Goal: Contribute content: Contribute content

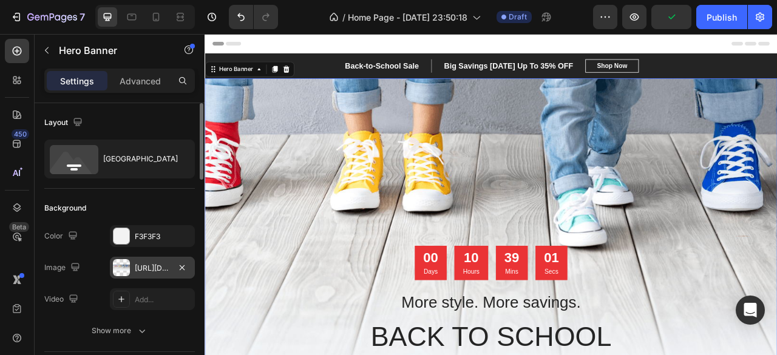
click at [122, 264] on div at bounding box center [121, 267] width 17 height 17
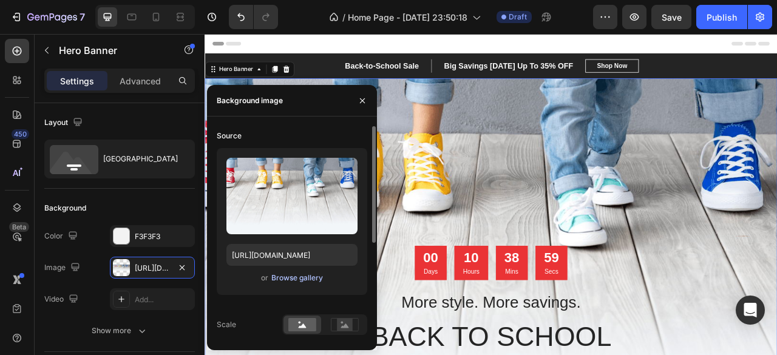
click at [281, 275] on div "Browse gallery" at bounding box center [297, 277] width 52 height 11
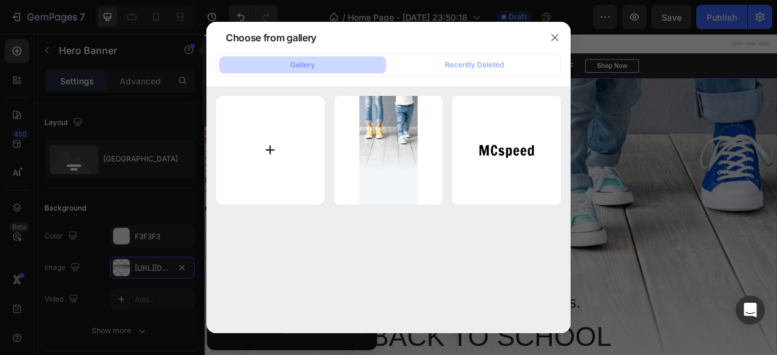
click at [279, 153] on input "file" at bounding box center [270, 150] width 109 height 109
type input "C:\fakepath\475056246_17857411386357742_3119008547875316417_n.jpg"
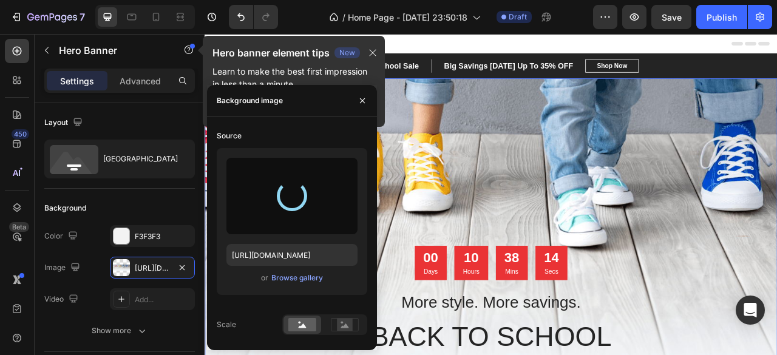
type input "[URL][DOMAIN_NAME]"
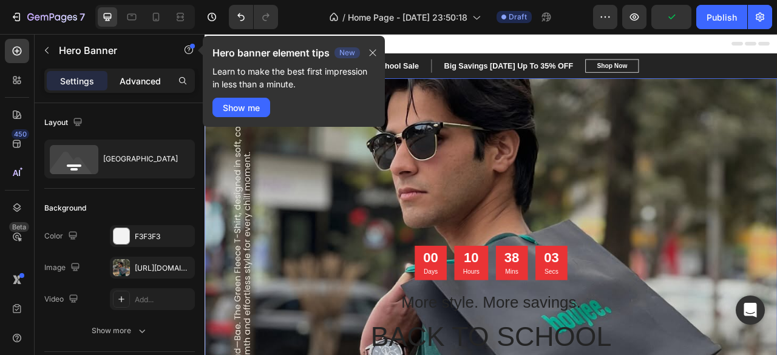
click at [137, 76] on p "Advanced" at bounding box center [140, 81] width 41 height 13
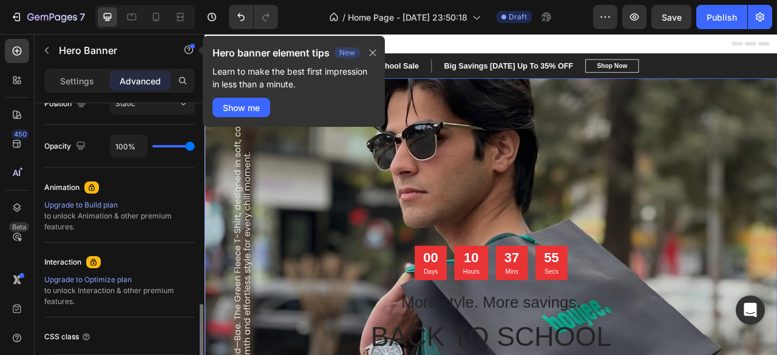
scroll to position [553, 0]
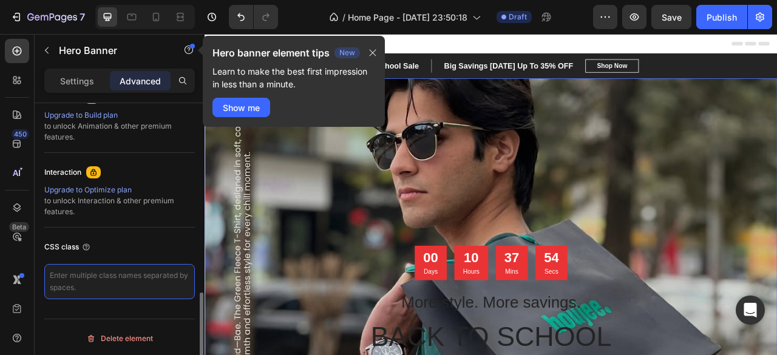
click at [81, 280] on textarea at bounding box center [119, 281] width 150 height 35
type textarea "j"
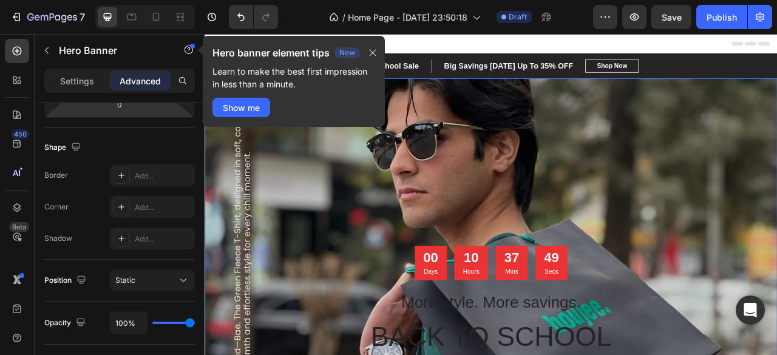
scroll to position [0, 0]
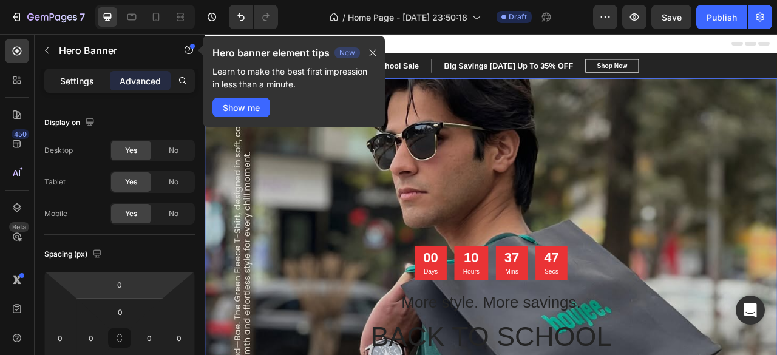
click at [84, 76] on p "Settings" at bounding box center [77, 81] width 34 height 13
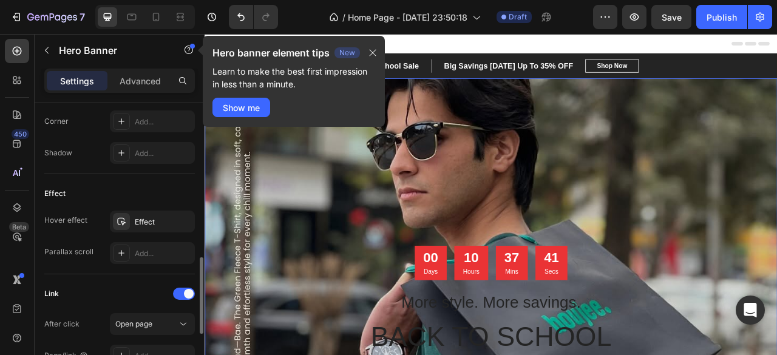
scroll to position [576, 0]
click at [143, 225] on div "Effect" at bounding box center [152, 220] width 85 height 22
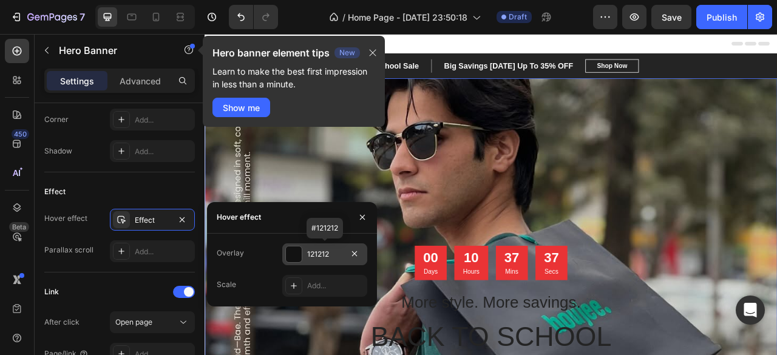
click at [315, 249] on div "121212" at bounding box center [324, 254] width 35 height 11
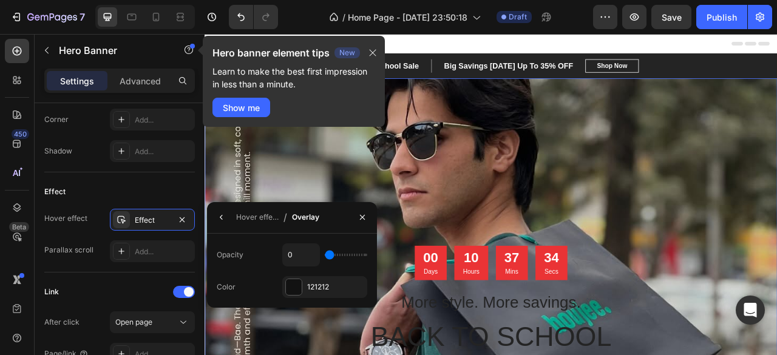
type input "8%"
type input "8"
type input "9%"
type input "9"
type input "10%"
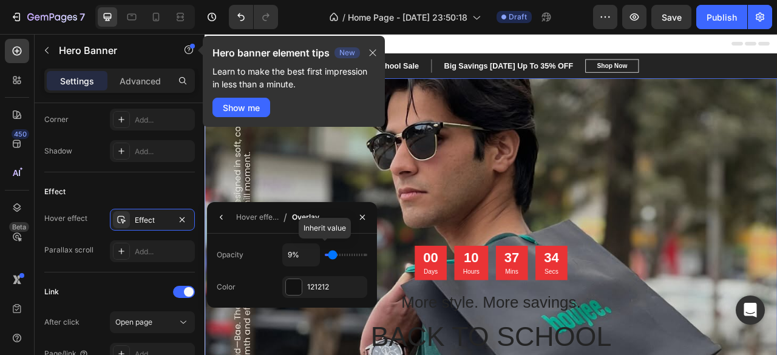
type input "10"
type input "12%"
type input "12"
type input "10%"
type input "10"
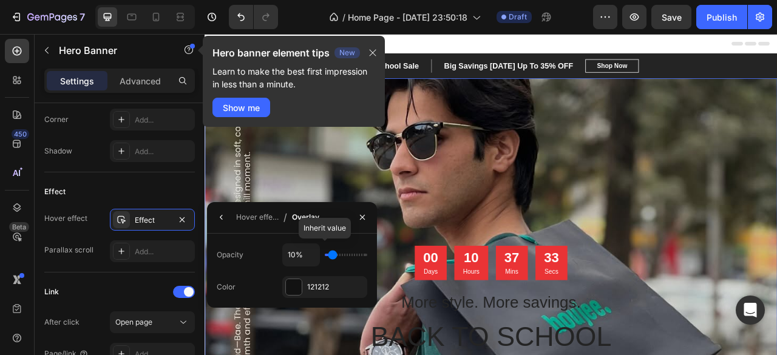
type input "9%"
type input "9"
type input "8%"
type input "8"
click at [332, 254] on input "range" at bounding box center [346, 255] width 42 height 2
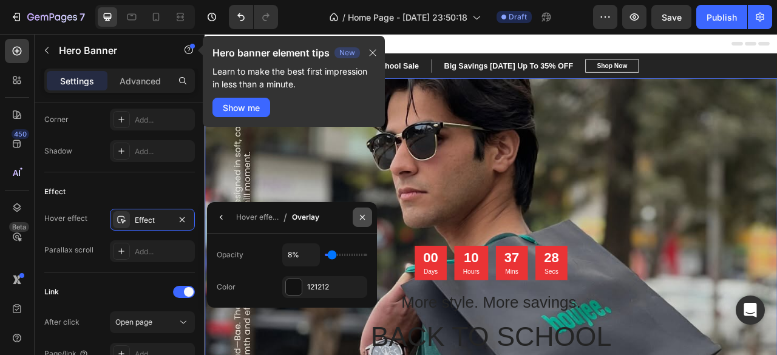
click at [362, 215] on icon "button" at bounding box center [362, 217] width 10 height 10
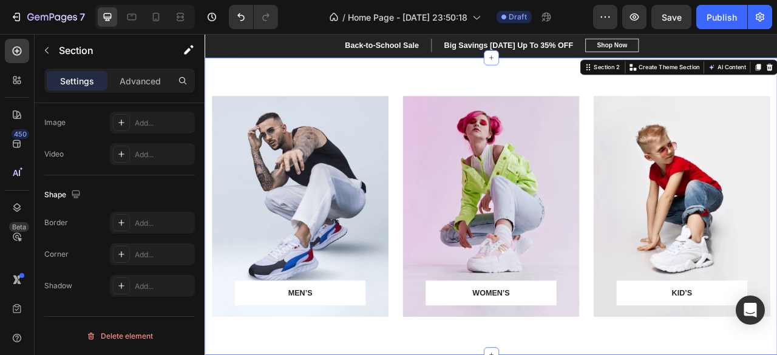
scroll to position [0, 0]
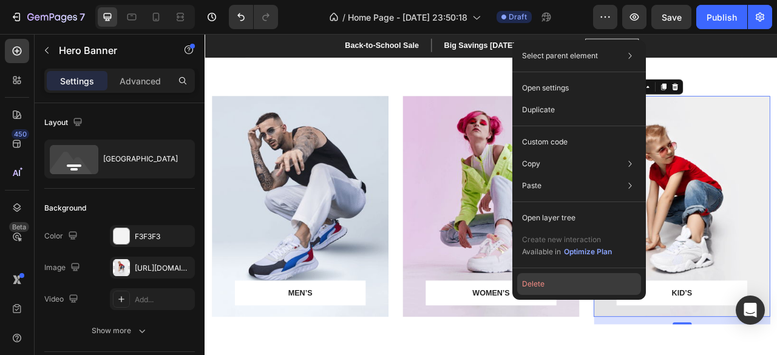
click at [593, 283] on button "Delete" at bounding box center [579, 284] width 124 height 22
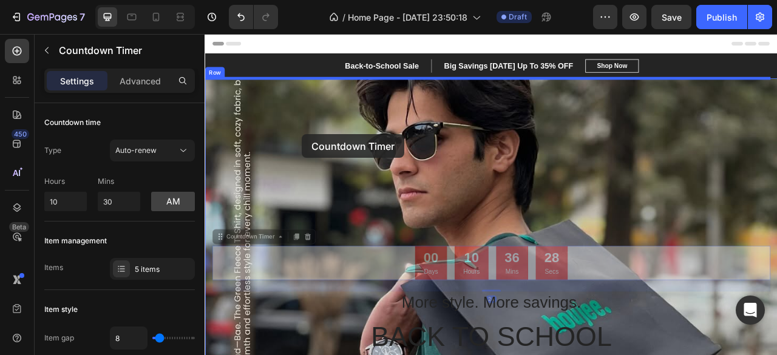
drag, startPoint x: 447, startPoint y: 331, endPoint x: 328, endPoint y: 161, distance: 207.7
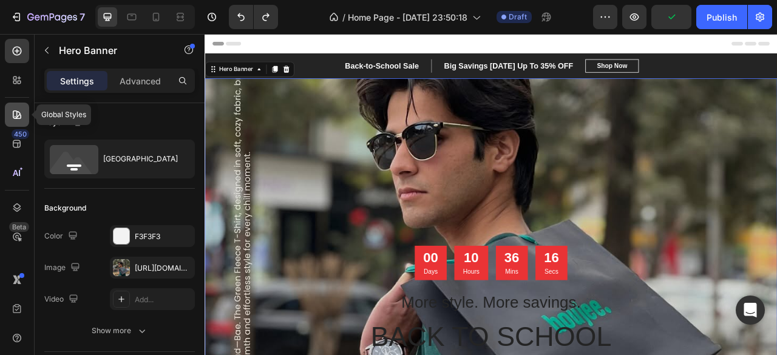
click at [16, 110] on icon at bounding box center [17, 115] width 12 height 12
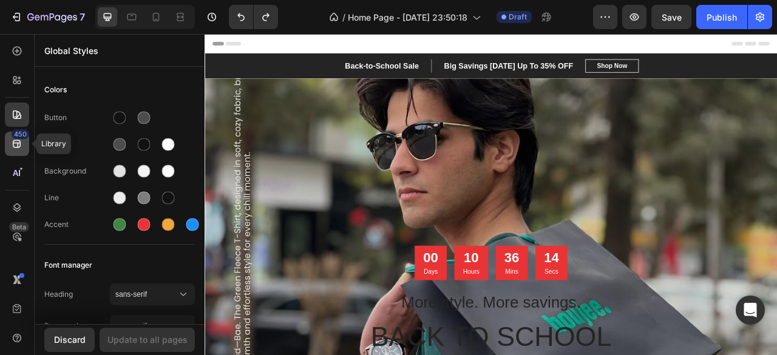
click at [19, 132] on div "450" at bounding box center [21, 134] width 18 height 10
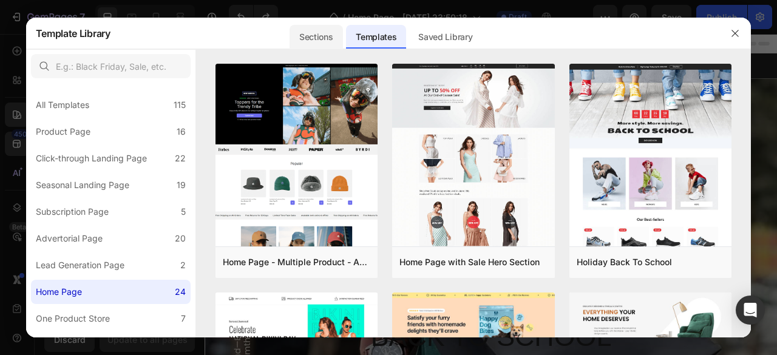
click at [327, 37] on div "Sections" at bounding box center [315, 37] width 53 height 24
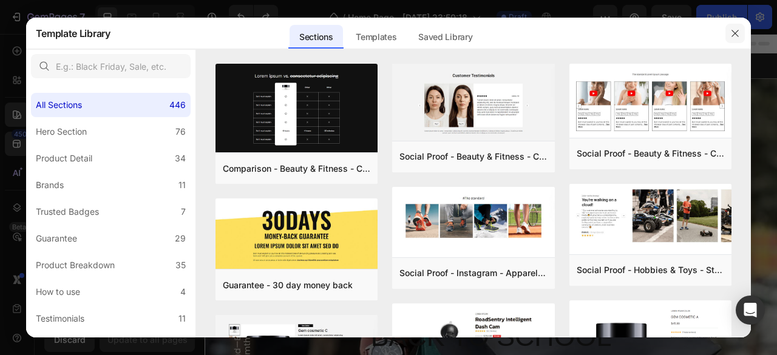
click at [735, 33] on icon "button" at bounding box center [735, 33] width 7 height 7
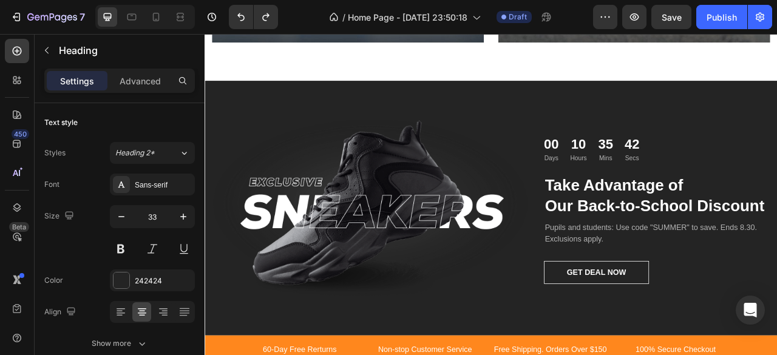
scroll to position [1597, 0]
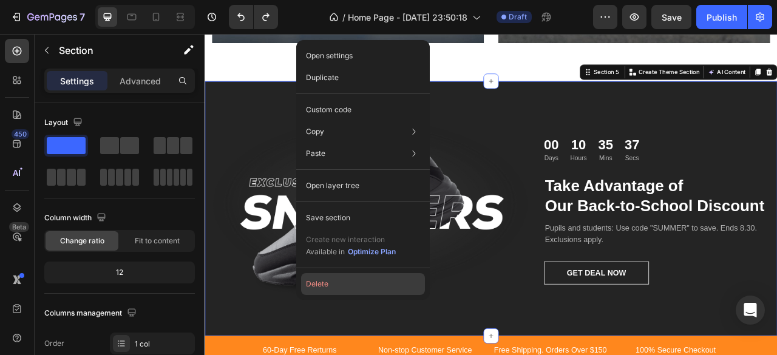
click at [348, 287] on button "Delete" at bounding box center [363, 284] width 124 height 22
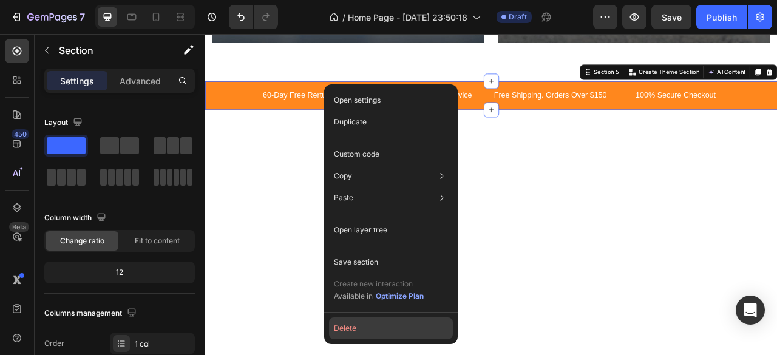
drag, startPoint x: 377, startPoint y: 325, endPoint x: 223, endPoint y: 360, distance: 158.1
click at [377, 325] on button "Delete" at bounding box center [391, 328] width 124 height 22
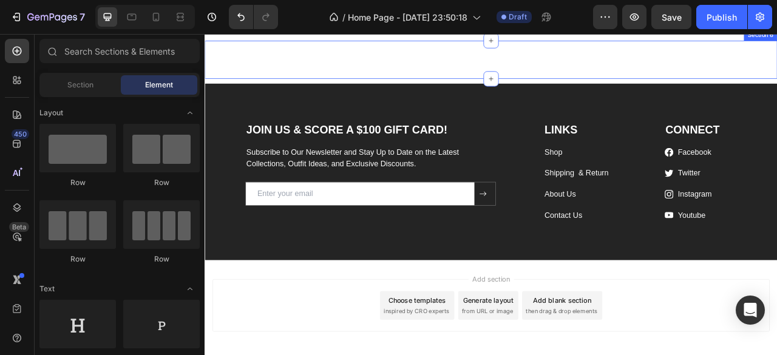
scroll to position [2092, 0]
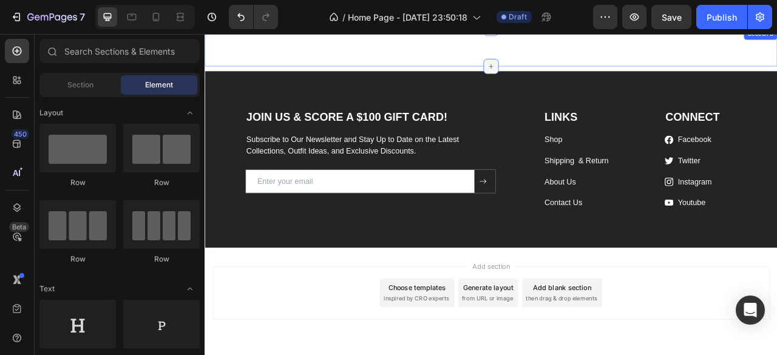
click at [570, 85] on div at bounding box center [568, 75] width 19 height 19
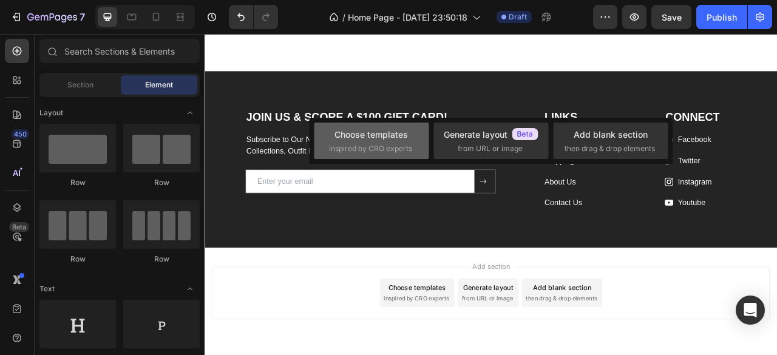
click at [410, 140] on div "Choose templates inspired by CRO experts" at bounding box center [371, 141] width 85 height 26
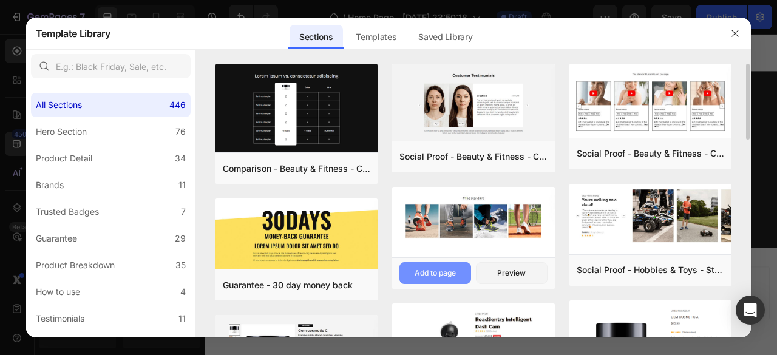
click at [443, 275] on div "Add to page" at bounding box center [434, 273] width 41 height 11
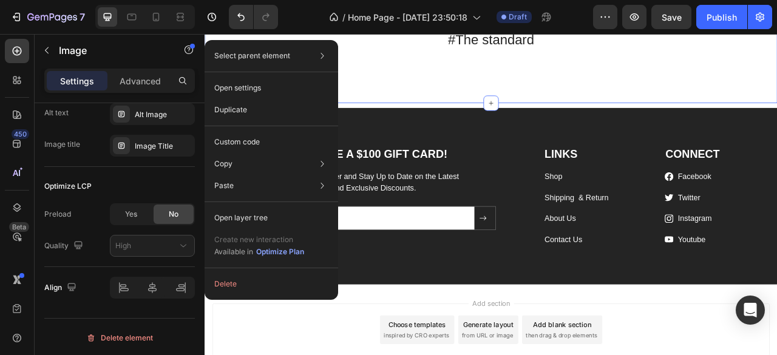
scroll to position [0, 0]
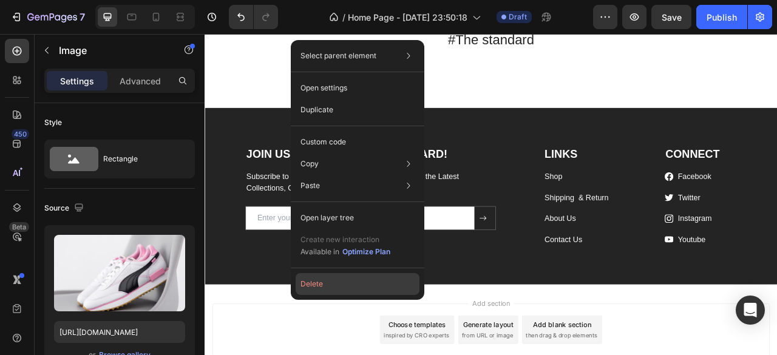
click at [355, 277] on button "Delete" at bounding box center [357, 284] width 124 height 22
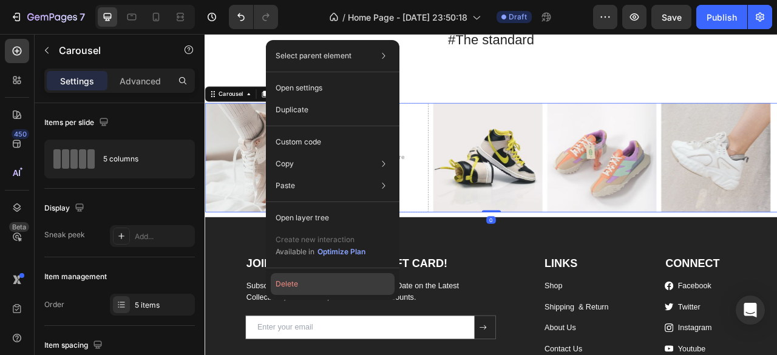
click at [340, 279] on button "Delete" at bounding box center [333, 284] width 124 height 22
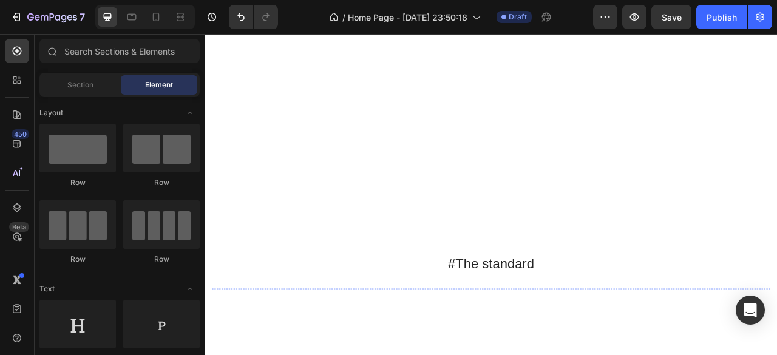
scroll to position [1901, 0]
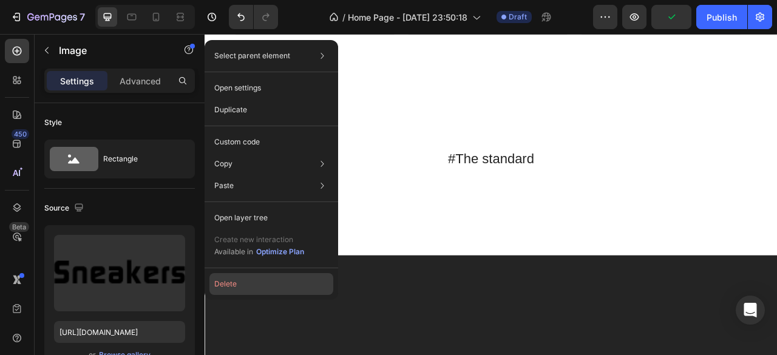
click at [254, 282] on button "Delete" at bounding box center [271, 284] width 124 height 22
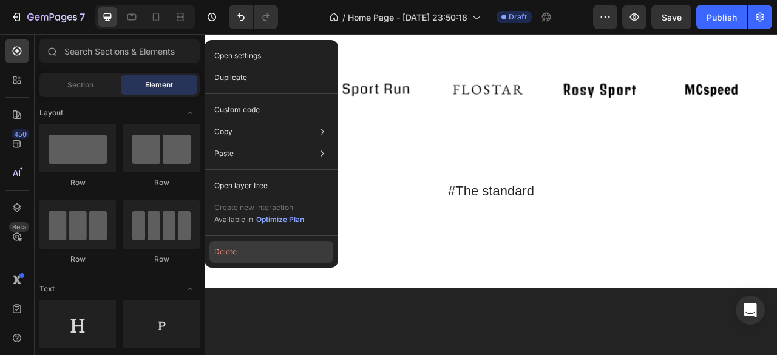
click at [273, 260] on button "Delete" at bounding box center [271, 252] width 124 height 22
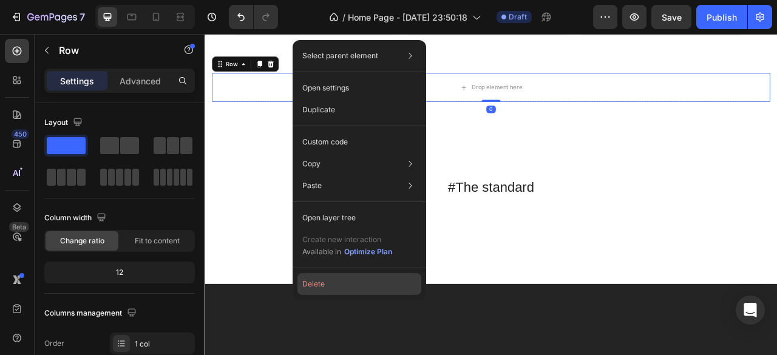
click at [335, 279] on button "Delete" at bounding box center [359, 284] width 124 height 22
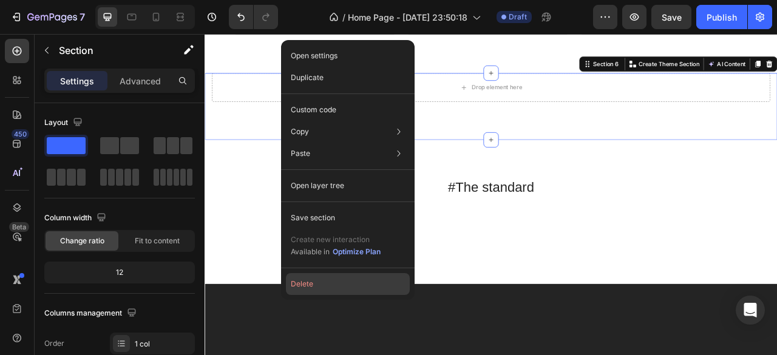
click at [345, 283] on button "Delete" at bounding box center [348, 284] width 124 height 22
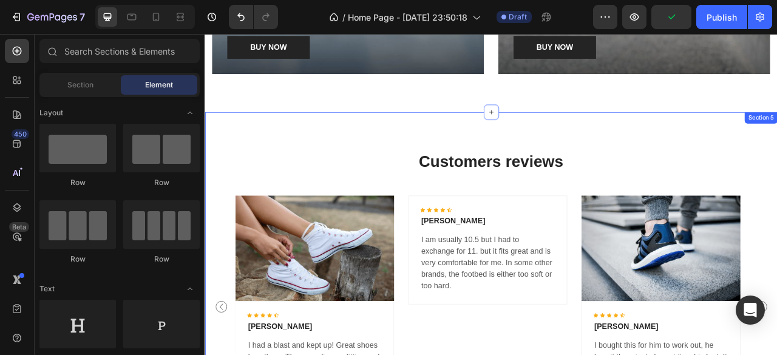
scroll to position [1552, 0]
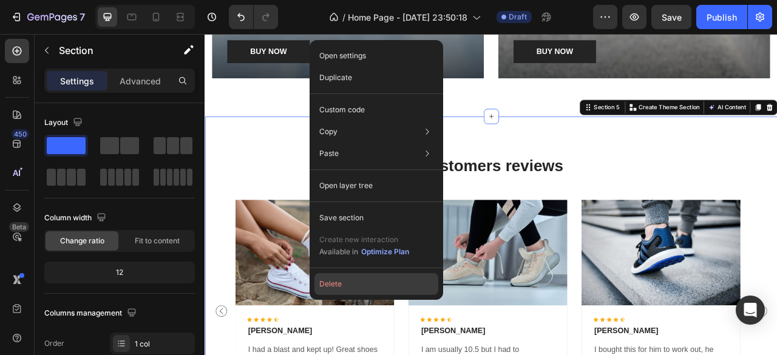
click at [371, 287] on button "Delete" at bounding box center [376, 284] width 124 height 22
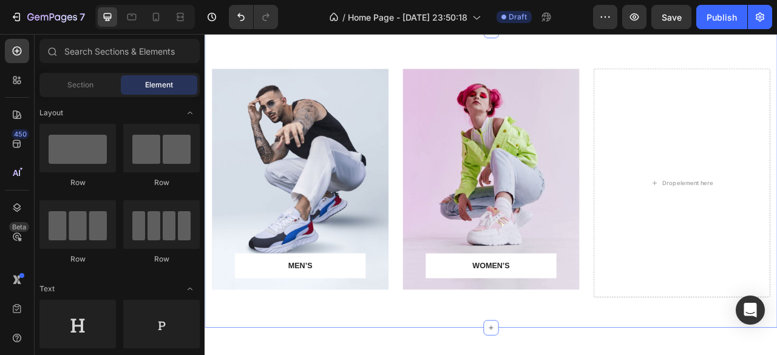
scroll to position [422, 0]
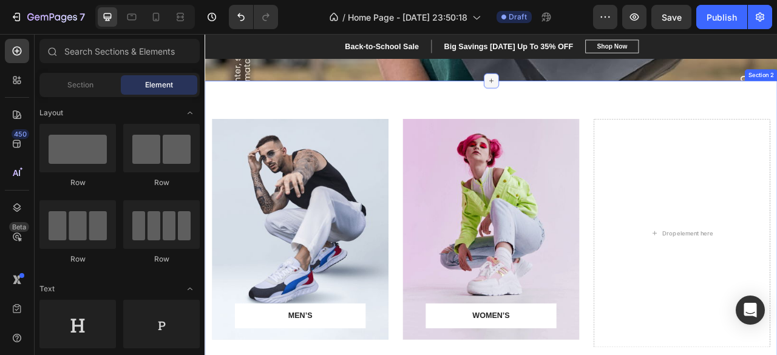
click at [562, 98] on div at bounding box center [568, 93] width 19 height 19
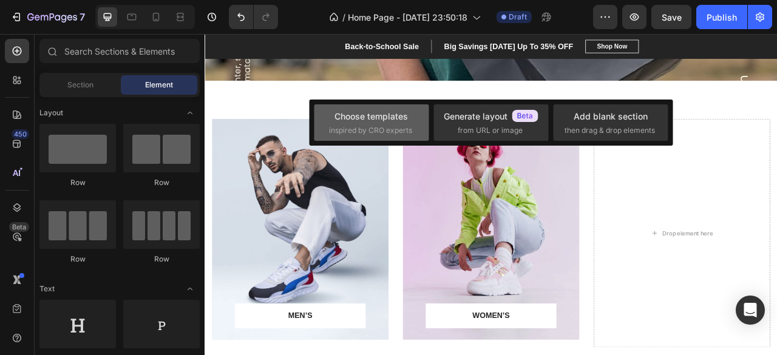
click at [390, 138] on div "Choose templates inspired by CRO experts" at bounding box center [371, 122] width 115 height 36
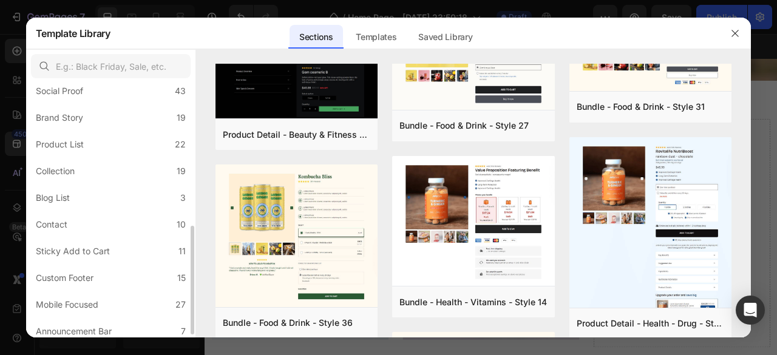
scroll to position [340, 0]
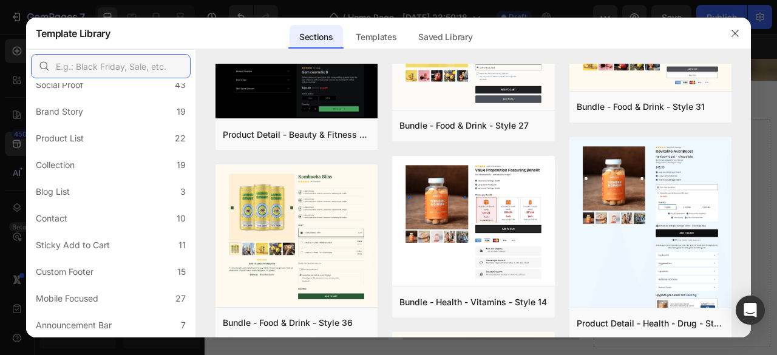
click at [119, 59] on input "text" at bounding box center [111, 66] width 160 height 24
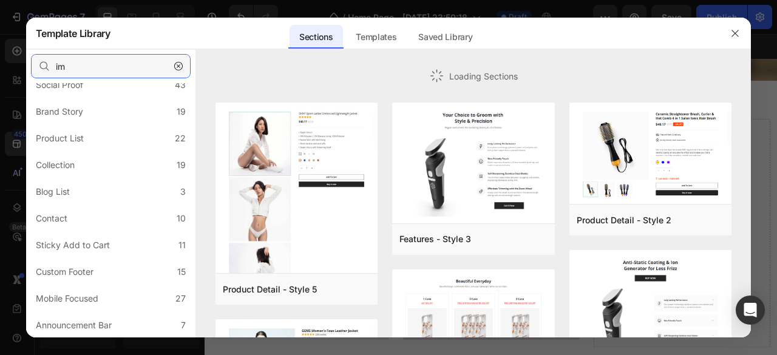
type input "i"
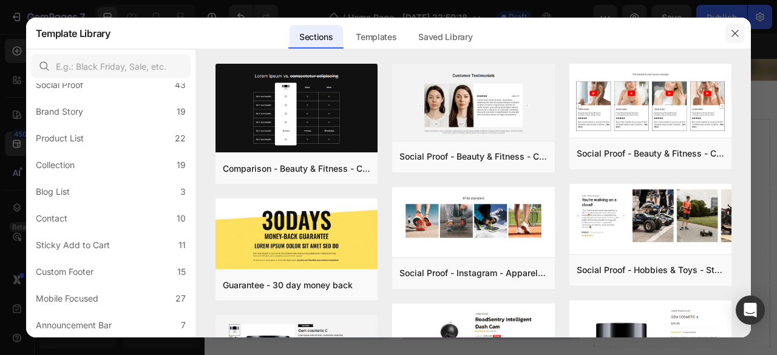
click at [733, 38] on button "button" at bounding box center [734, 33] width 19 height 19
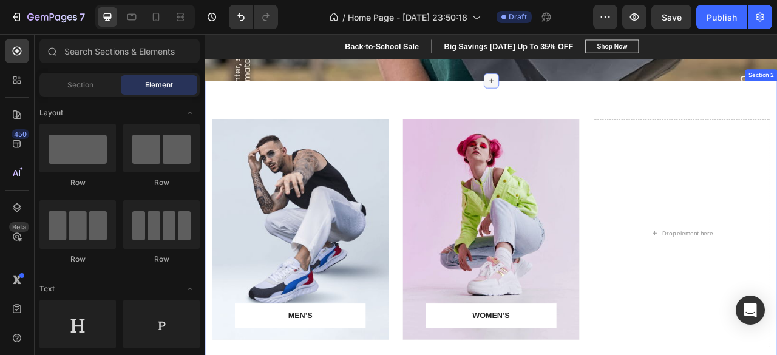
click at [559, 96] on div at bounding box center [568, 93] width 19 height 19
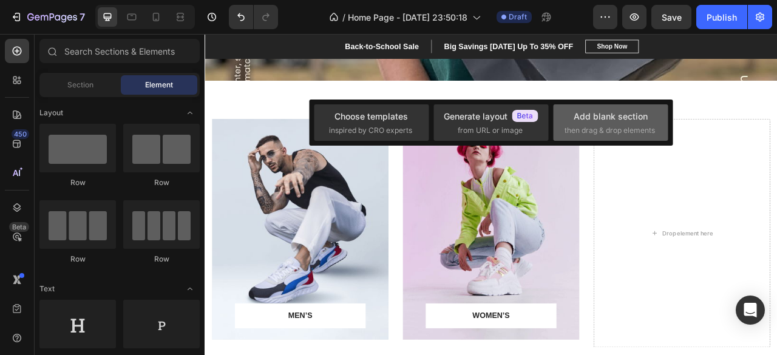
click at [613, 112] on div "Add blank section" at bounding box center [610, 116] width 74 height 13
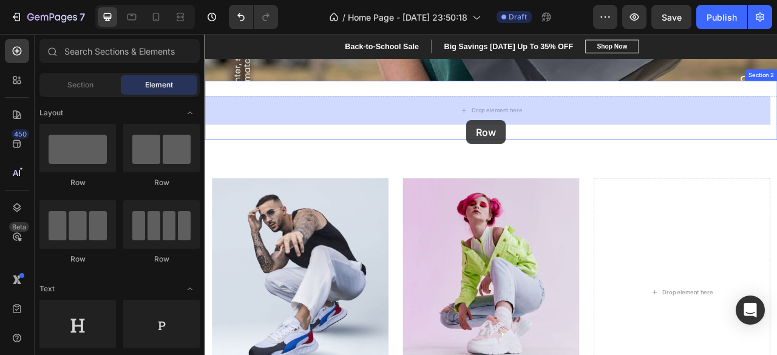
drag, startPoint x: 289, startPoint y: 201, endPoint x: 537, endPoint y: 143, distance: 254.7
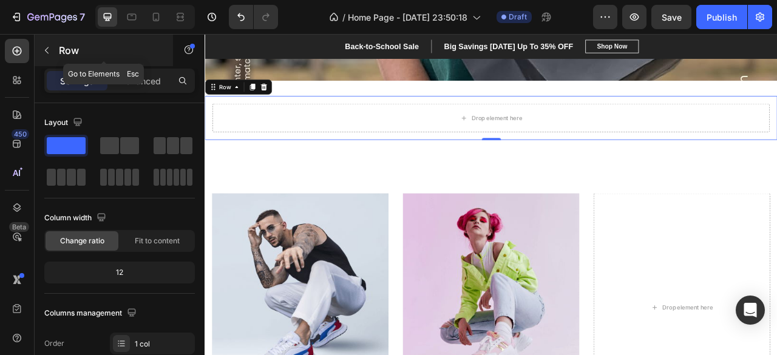
click at [47, 47] on icon "button" at bounding box center [47, 50] width 10 height 10
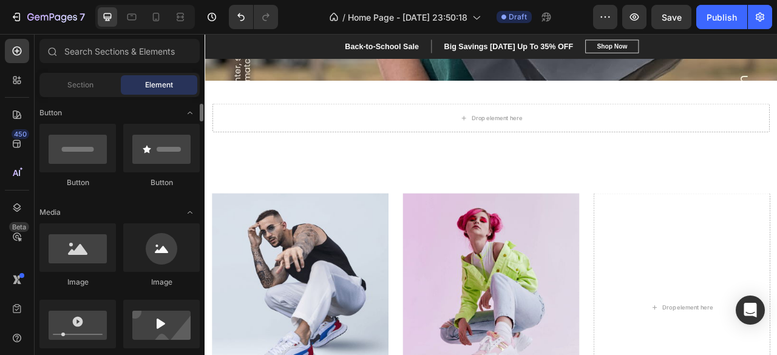
scroll to position [277, 0]
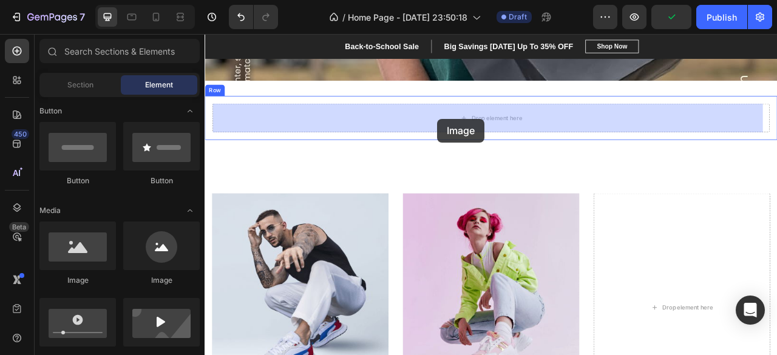
drag, startPoint x: 291, startPoint y: 280, endPoint x: 500, endPoint y: 142, distance: 250.5
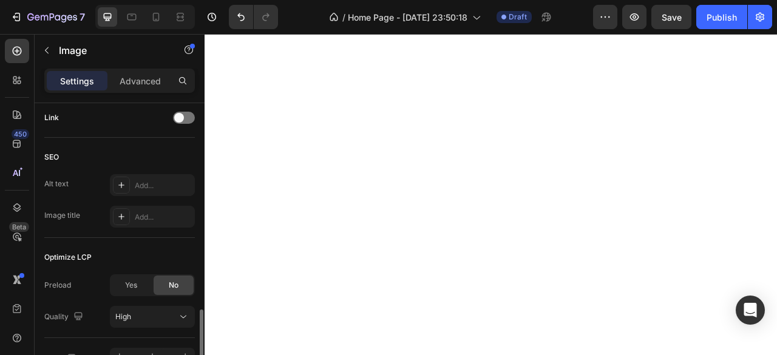
scroll to position [628, 0]
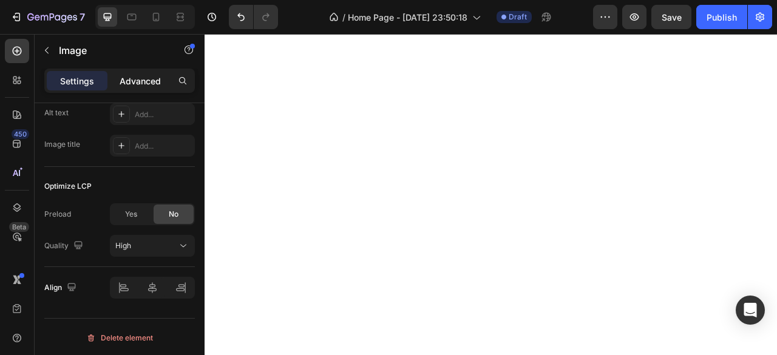
click at [132, 80] on p "Advanced" at bounding box center [140, 81] width 41 height 13
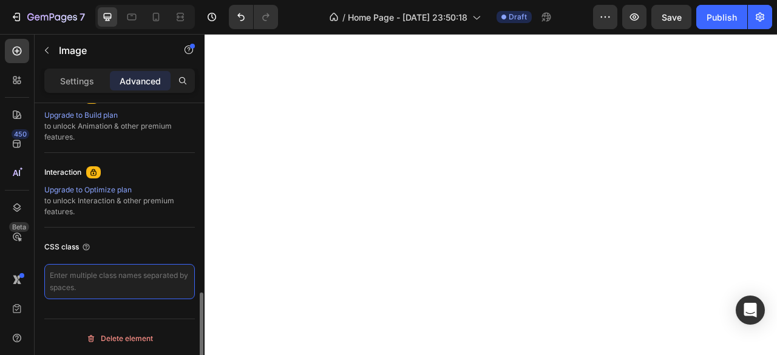
click at [101, 277] on textarea at bounding box center [119, 281] width 150 height 35
paste textarea "/* Container for the image */ .hover-expand-container { width: 300px; /* Set yo…"
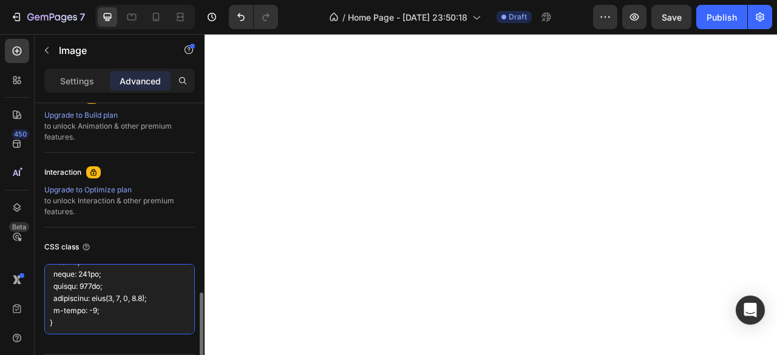
click at [121, 289] on textarea at bounding box center [119, 299] width 150 height 70
type textarea "/* Container for the image */ .hover-expand-container { width: 300px; /* Set yo…"
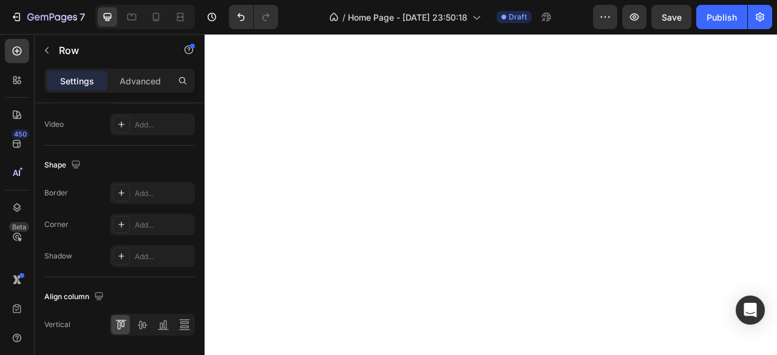
scroll to position [0, 0]
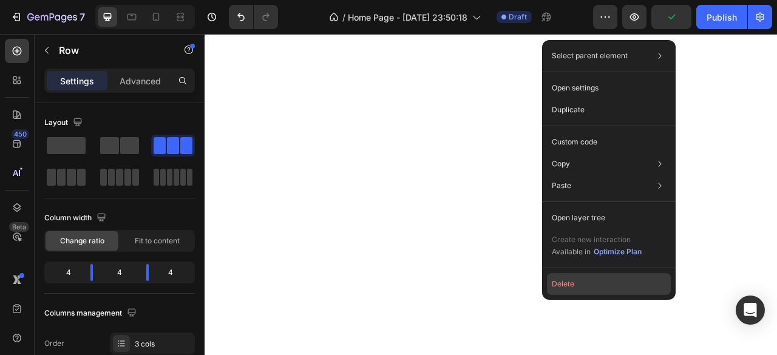
click at [598, 277] on button "Delete" at bounding box center [609, 284] width 124 height 22
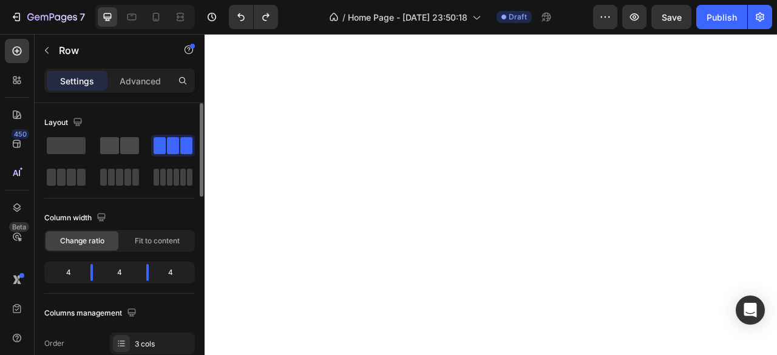
click at [124, 155] on div at bounding box center [120, 146] width 44 height 22
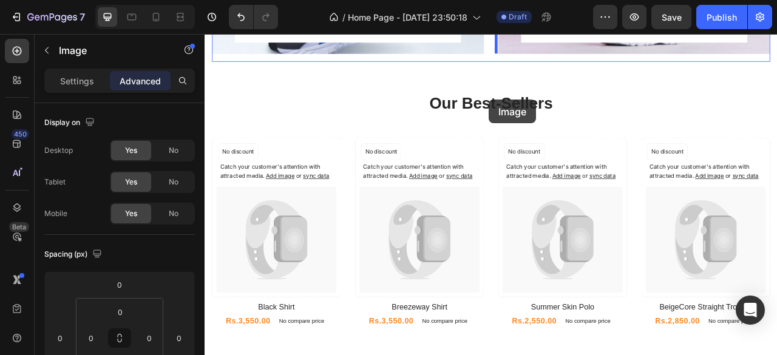
scroll to position [1285, 0]
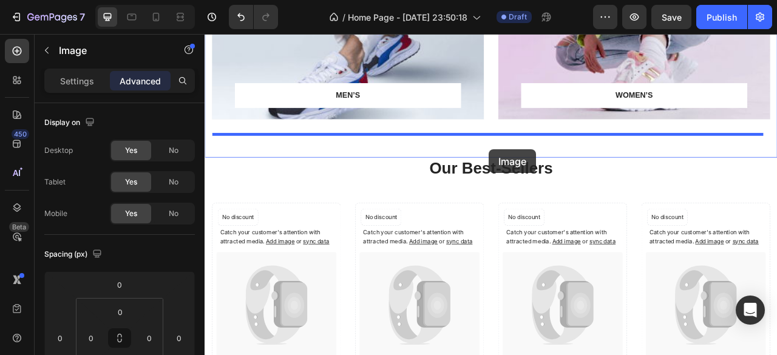
drag, startPoint x: 633, startPoint y: 180, endPoint x: 565, endPoint y: 181, distance: 68.0
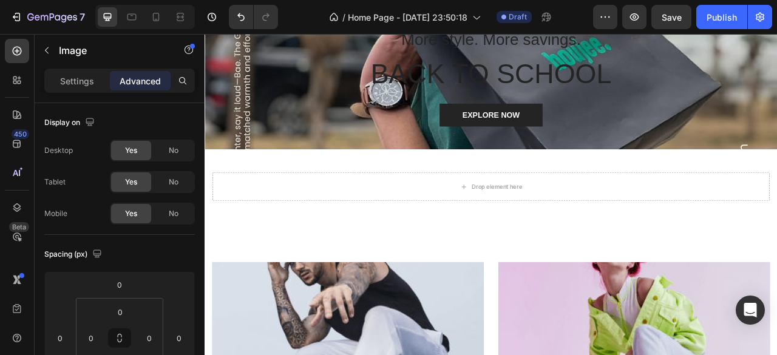
scroll to position [332, 0]
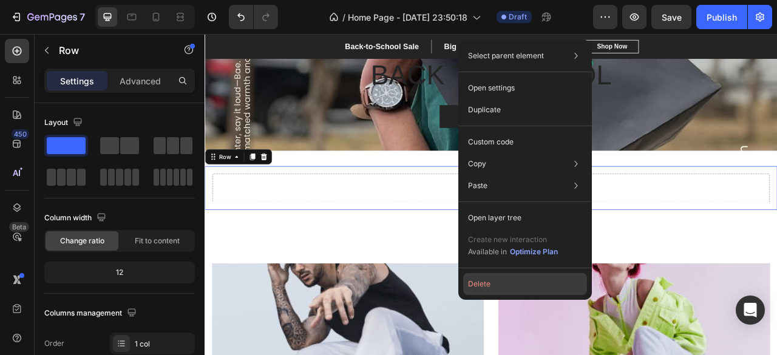
click at [519, 286] on button "Delete" at bounding box center [525, 284] width 124 height 22
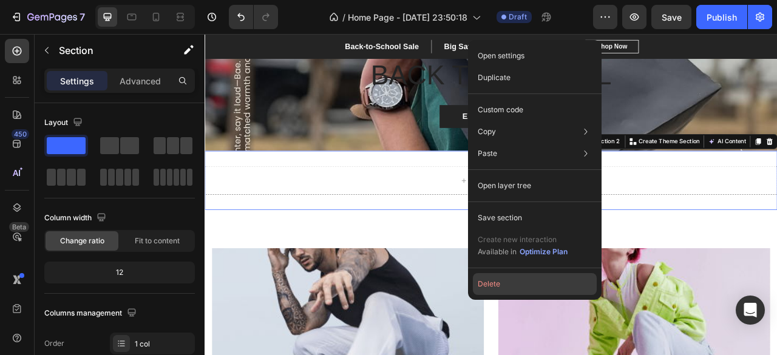
click at [535, 275] on button "Delete" at bounding box center [535, 284] width 124 height 22
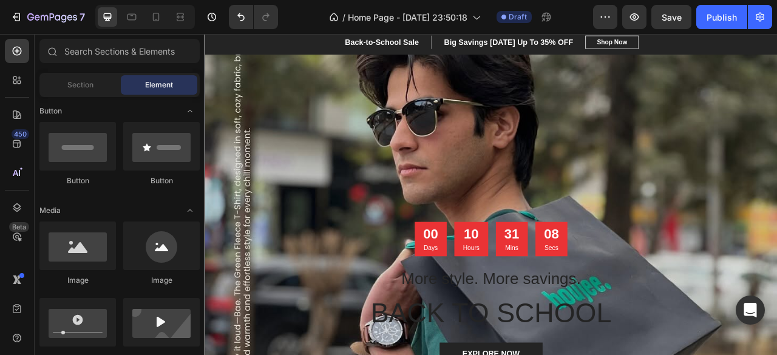
scroll to position [0, 0]
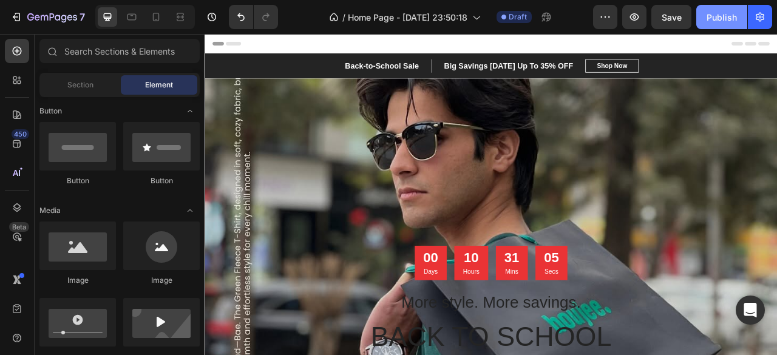
click at [730, 21] on div "Publish" at bounding box center [721, 17] width 30 height 13
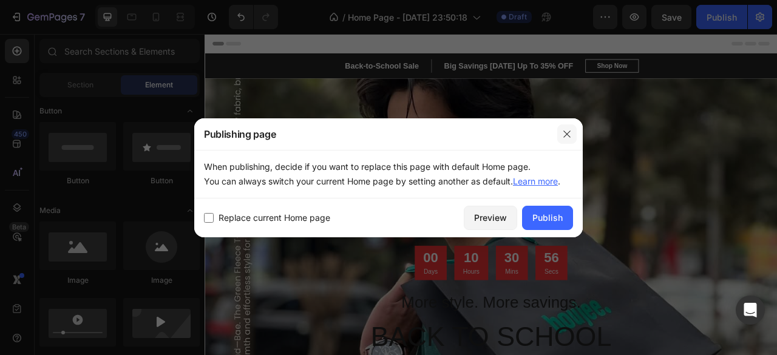
click at [574, 135] on button "button" at bounding box center [566, 133] width 19 height 19
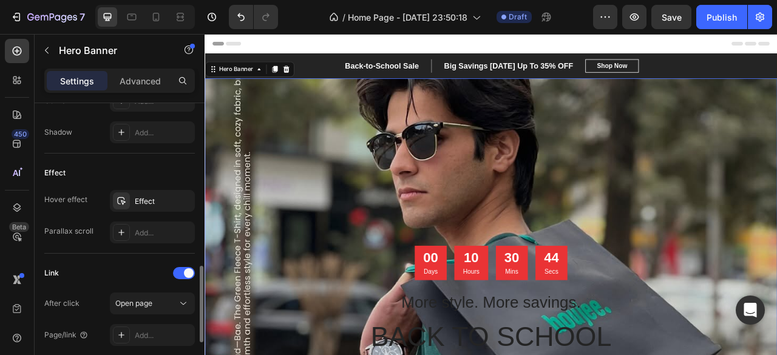
scroll to position [590, 0]
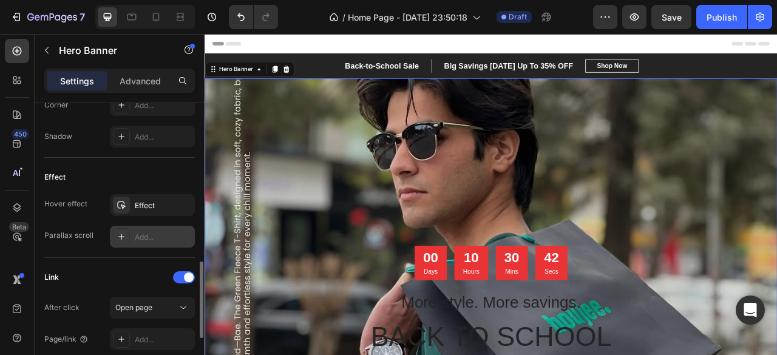
click at [135, 232] on div "Add..." at bounding box center [163, 237] width 57 height 11
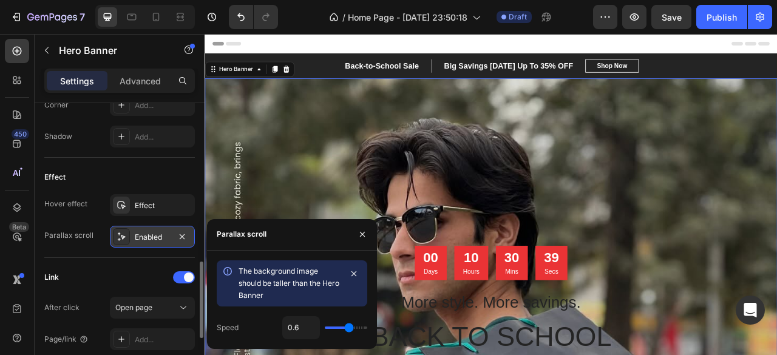
type input "0.5"
type input "0.4"
type input "0.3"
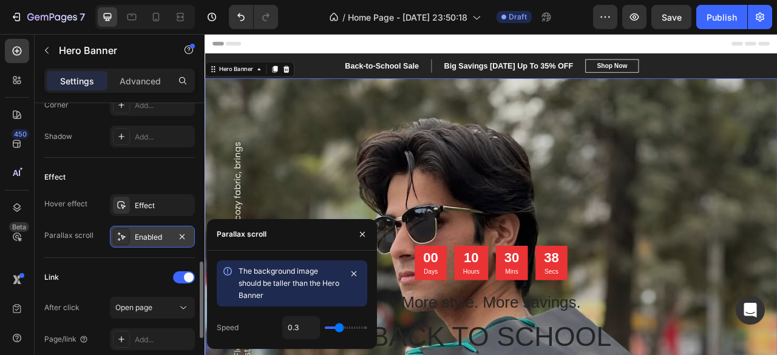
drag, startPoint x: 347, startPoint y: 329, endPoint x: 337, endPoint y: 329, distance: 9.7
type input "0.3"
click at [337, 329] on input "range" at bounding box center [346, 327] width 42 height 2
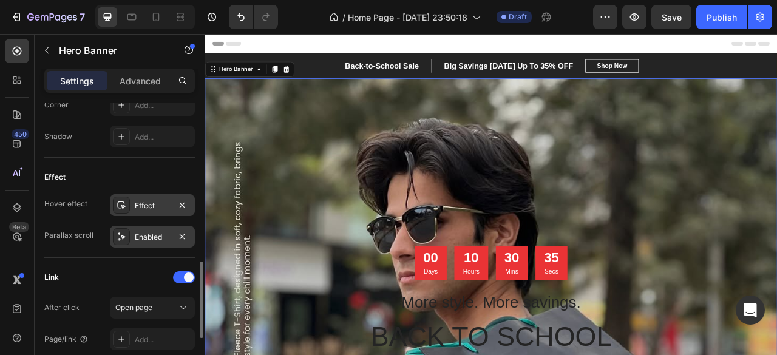
click at [137, 194] on div "Effect" at bounding box center [152, 205] width 85 height 22
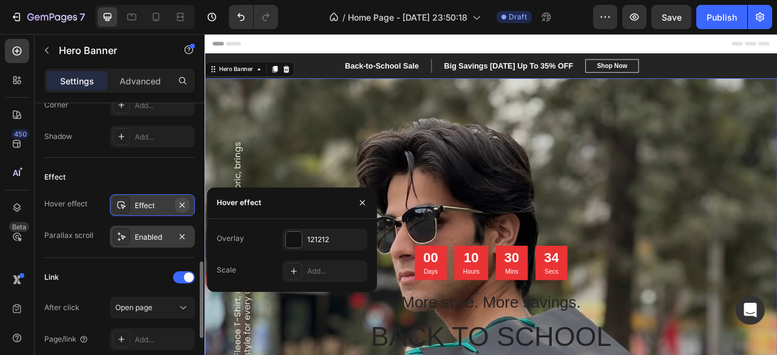
click at [184, 204] on icon "button" at bounding box center [182, 205] width 10 height 10
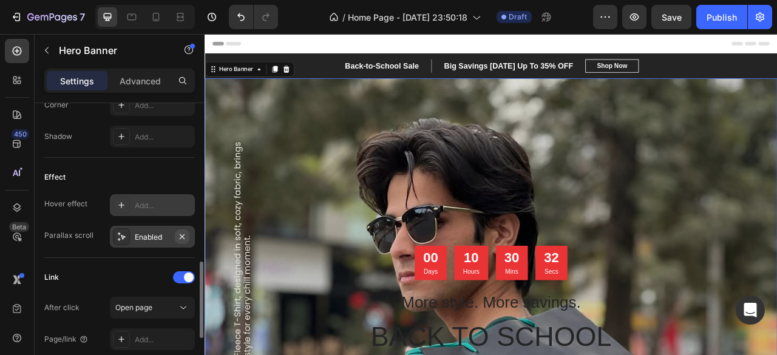
click at [182, 234] on icon "button" at bounding box center [182, 237] width 10 height 10
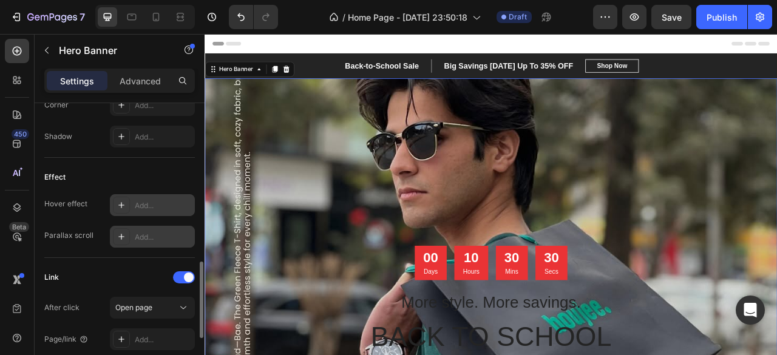
click at [123, 229] on div at bounding box center [121, 236] width 17 height 17
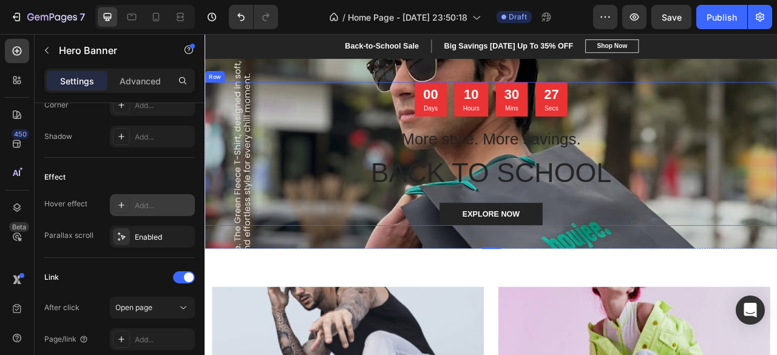
scroll to position [209, 0]
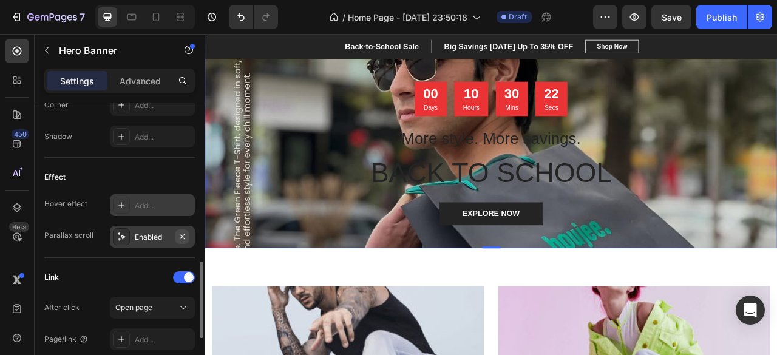
click at [184, 239] on button "button" at bounding box center [182, 236] width 15 height 15
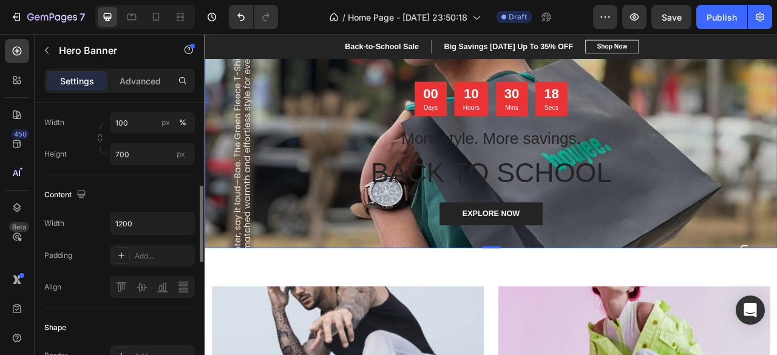
scroll to position [0, 0]
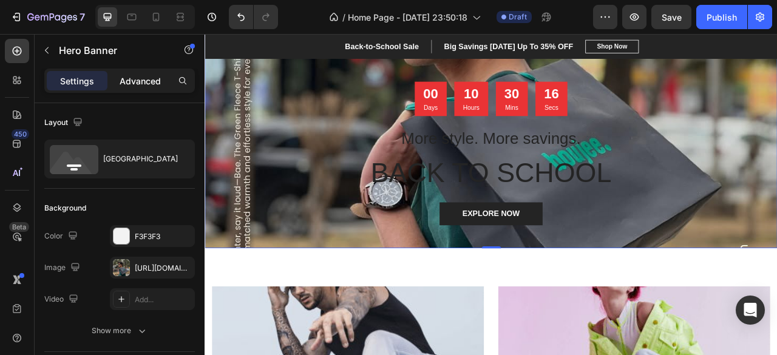
click at [147, 81] on p "Advanced" at bounding box center [140, 81] width 41 height 13
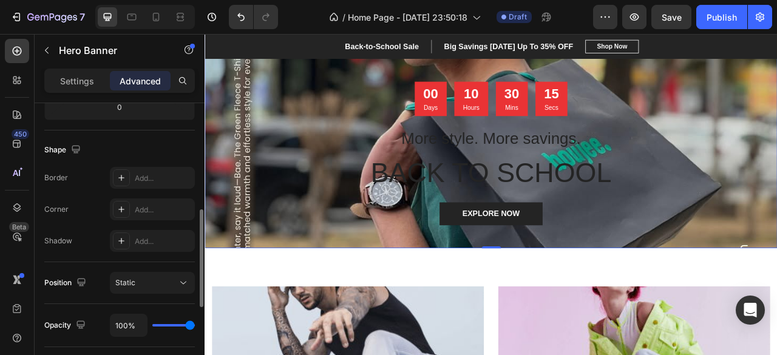
scroll to position [357, 0]
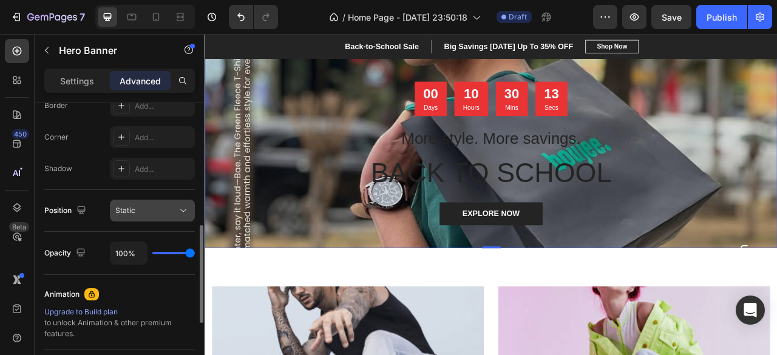
click at [158, 214] on div "Static" at bounding box center [146, 210] width 62 height 11
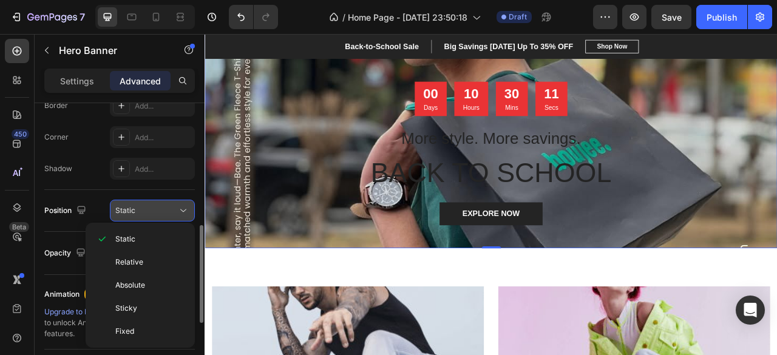
click at [158, 214] on div "Static" at bounding box center [146, 210] width 62 height 11
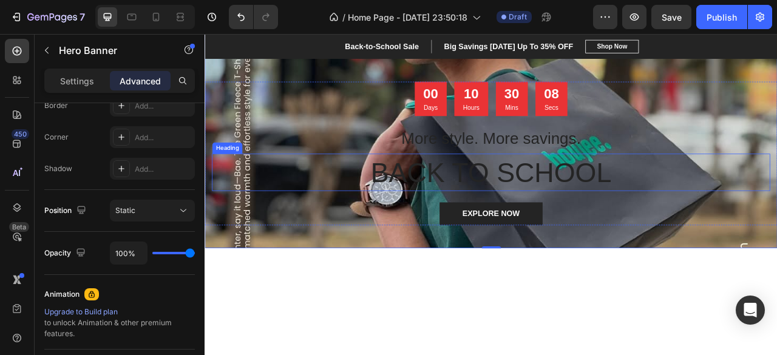
scroll to position [0, 0]
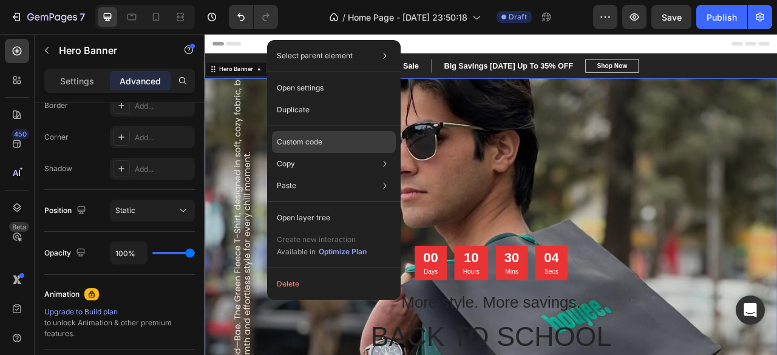
click at [346, 138] on div "Custom code" at bounding box center [334, 142] width 124 height 22
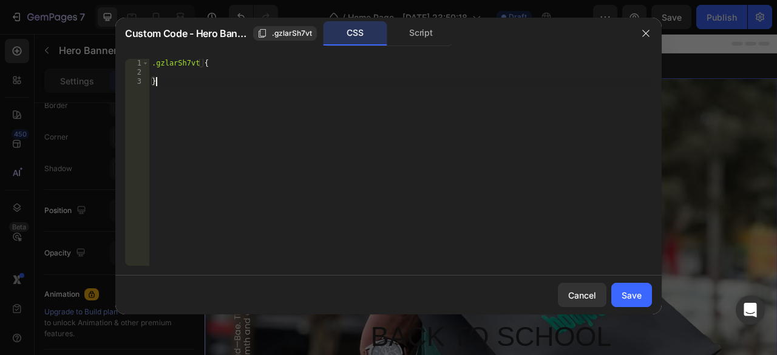
click at [254, 99] on div ".gzlarSh7vt { }" at bounding box center [400, 171] width 502 height 225
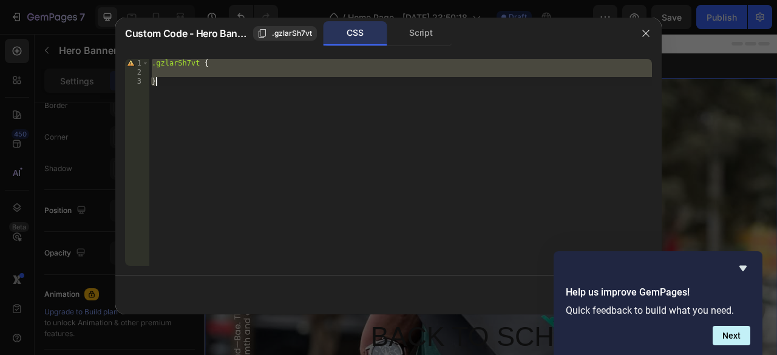
paste textarea "</html>"
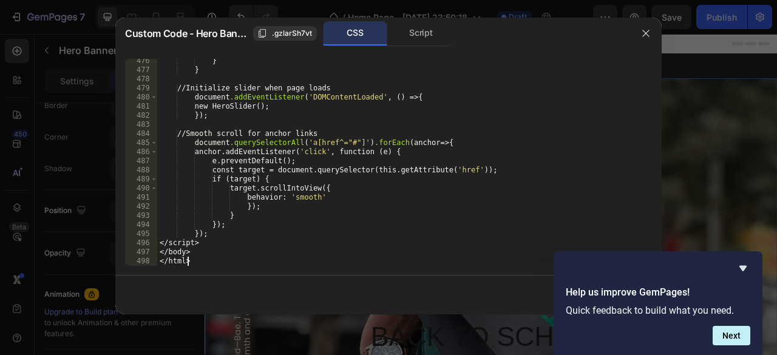
scroll to position [4370, 0]
click at [392, 38] on div "Script" at bounding box center [421, 33] width 64 height 24
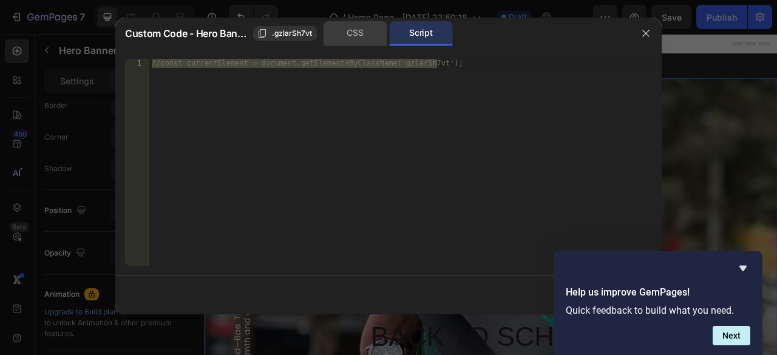
click at [365, 30] on div "CSS" at bounding box center [355, 33] width 64 height 24
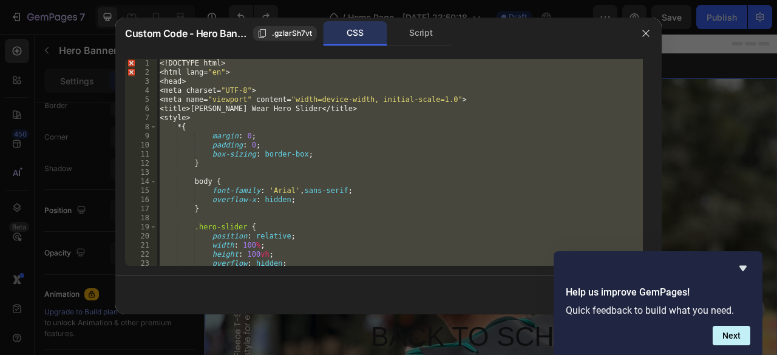
click at [347, 153] on div "<! DOCTYPE html > < html lang = " en " > < head > < meta charset = " UTF-8 " > …" at bounding box center [399, 162] width 485 height 207
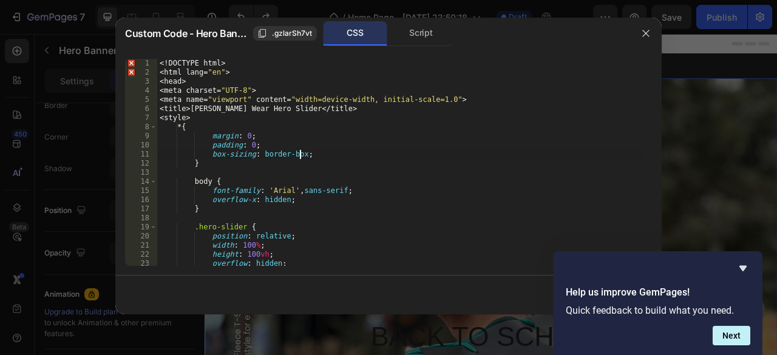
type textarea "</body> </html>"
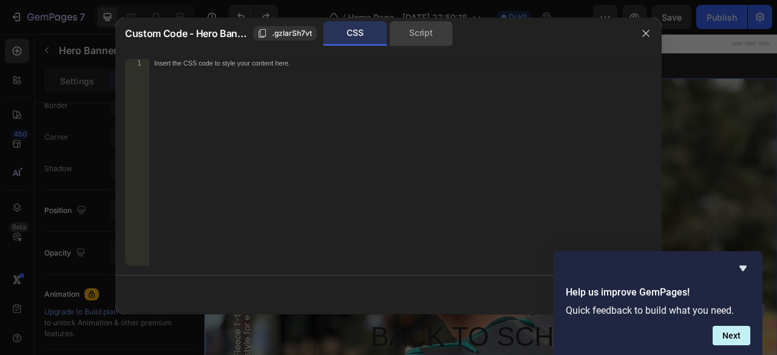
click at [416, 24] on div "Script" at bounding box center [421, 33] width 64 height 24
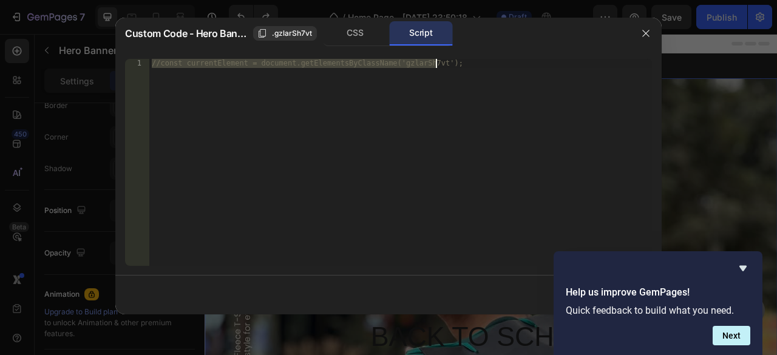
click at [322, 88] on div "//const currentElement = document.getElementsByClassName('gzlarSh7vt');" at bounding box center [400, 162] width 502 height 207
paste textarea "</html>"
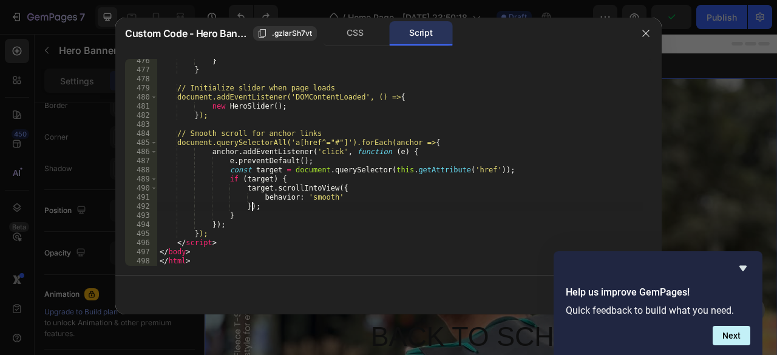
click at [380, 204] on div "} } // Initialize slider when page loads document.addEventListener('DOMContentL…" at bounding box center [399, 168] width 485 height 225
click at [585, 136] on div "} } // Initialize slider when page loads document.addEventListener('DOMContentL…" at bounding box center [399, 168] width 485 height 225
type textarea "// Smooth scroll for anchor links"
click at [644, 26] on button "button" at bounding box center [645, 33] width 19 height 19
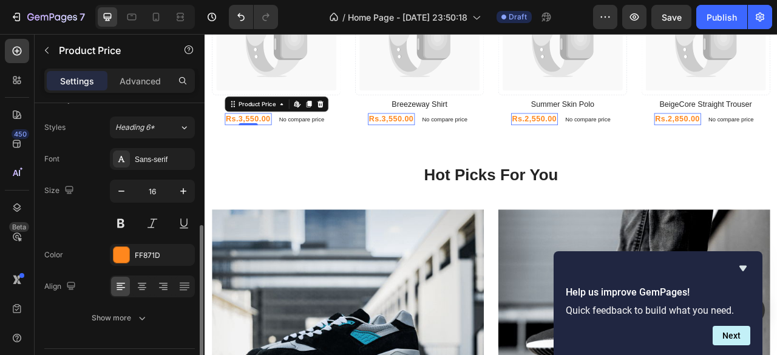
scroll to position [132, 0]
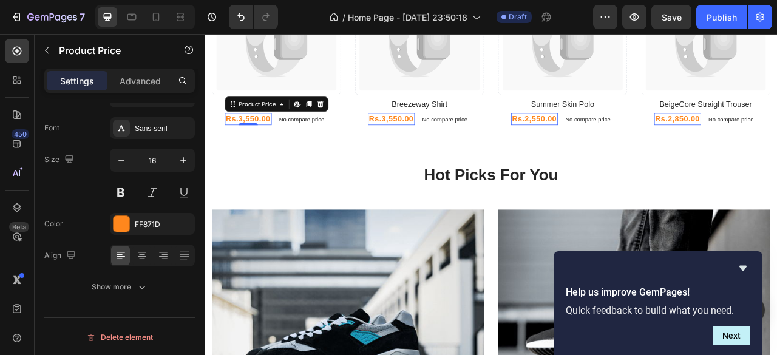
click at [143, 90] on div "Settings Advanced" at bounding box center [119, 81] width 150 height 24
click at [142, 84] on p "Advanced" at bounding box center [140, 81] width 41 height 13
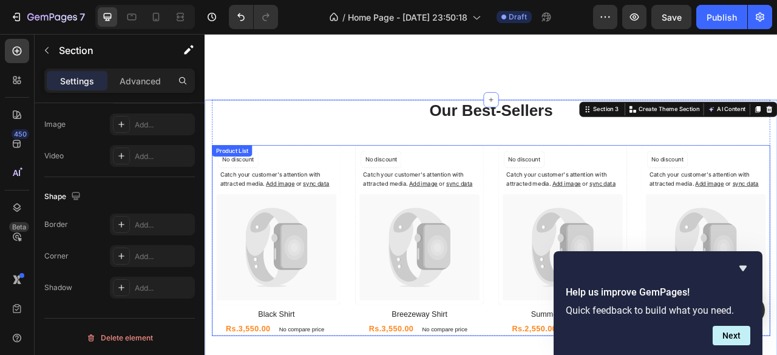
scroll to position [1300, 0]
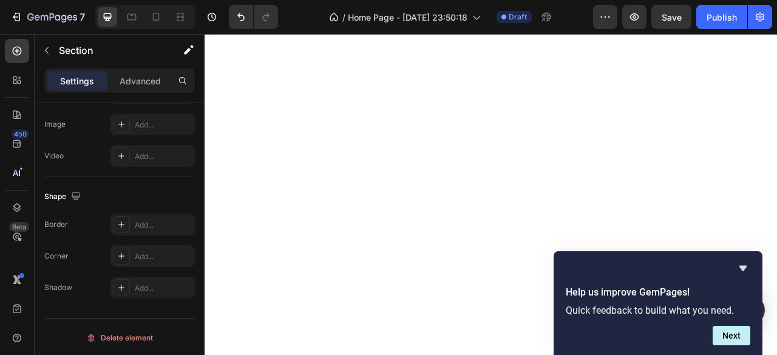
click at [729, 331] on button "Next" at bounding box center [731, 335] width 38 height 19
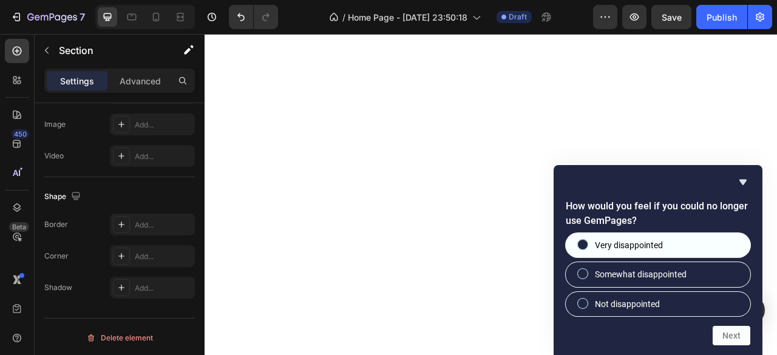
click at [687, 244] on label "Very disappointed" at bounding box center [657, 245] width 184 height 24
click at [587, 244] on input "Very disappointed" at bounding box center [583, 245] width 8 height 8
radio input "true"
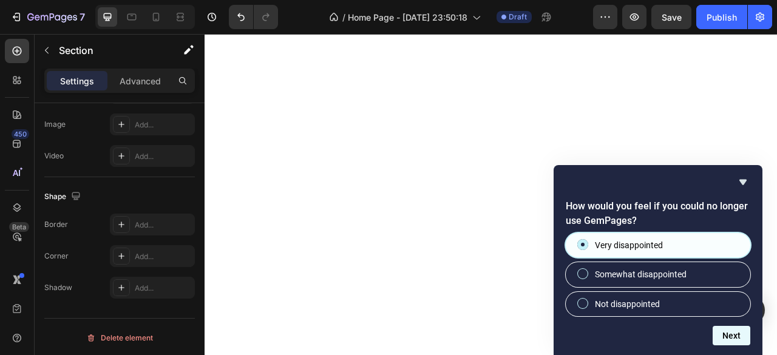
click at [728, 329] on button "Next" at bounding box center [731, 335] width 38 height 19
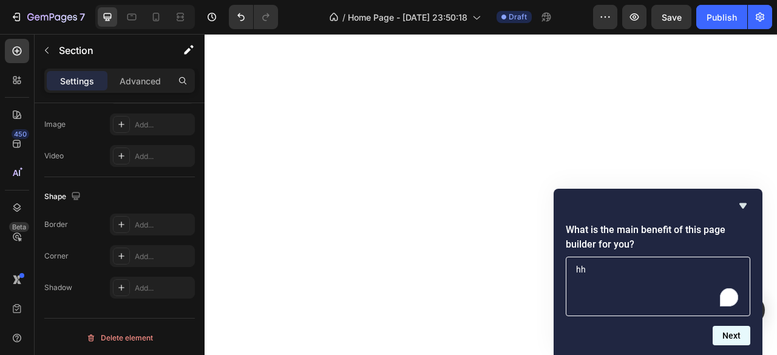
type textarea "hh"
click at [727, 338] on button "Next" at bounding box center [731, 335] width 38 height 19
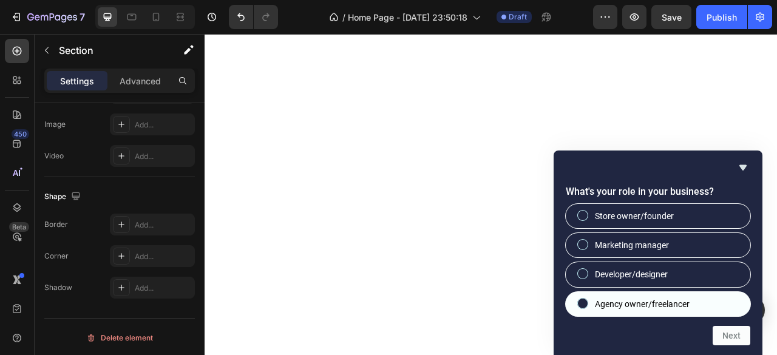
click at [709, 311] on label "Agency owner/freelancer" at bounding box center [657, 304] width 184 height 24
click at [587, 307] on input "Agency owner/freelancer" at bounding box center [583, 303] width 8 height 8
radio input "true"
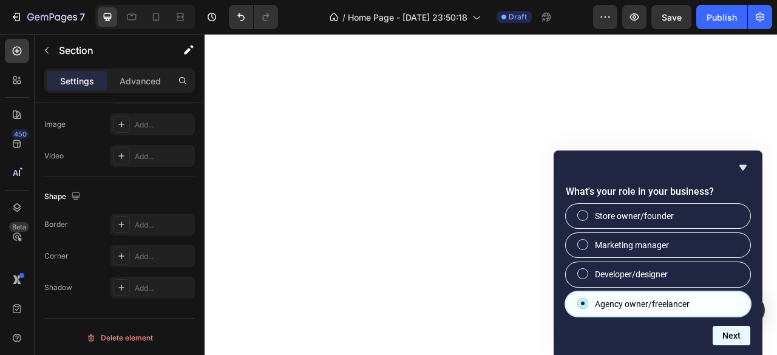
click at [718, 335] on button "Next" at bounding box center [731, 335] width 38 height 19
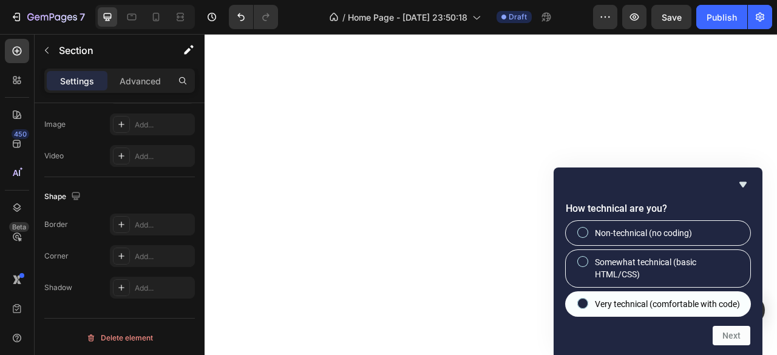
click at [690, 307] on span "Very technical (comfortable with code)" at bounding box center [667, 304] width 145 height 12
click at [587, 307] on input "Very technical (comfortable with code)" at bounding box center [583, 303] width 8 height 8
radio input "true"
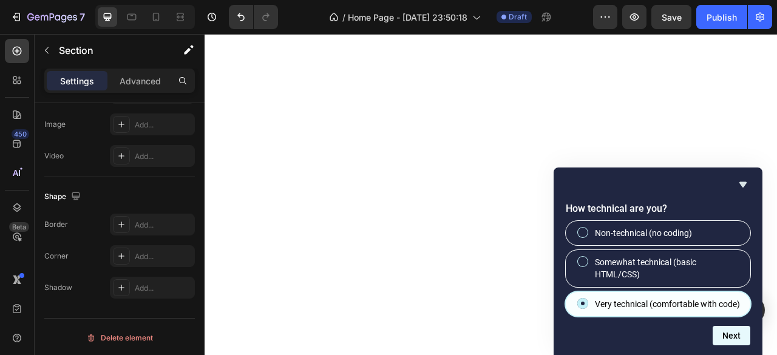
click at [716, 328] on button "Next" at bounding box center [731, 335] width 38 height 19
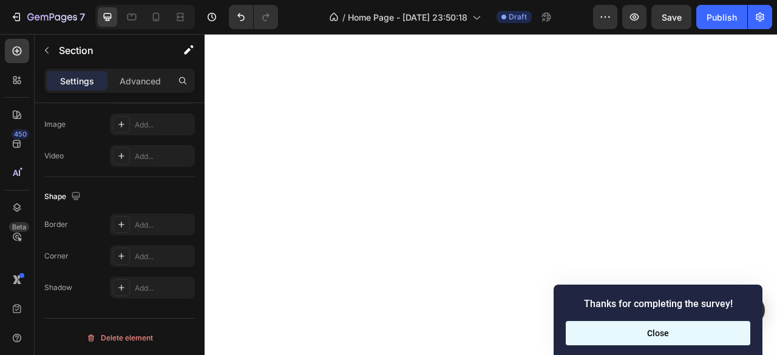
click at [704, 328] on button "Close" at bounding box center [657, 333] width 184 height 24
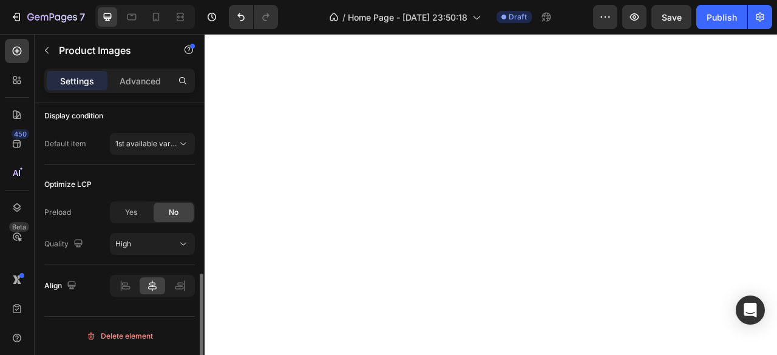
scroll to position [0, 0]
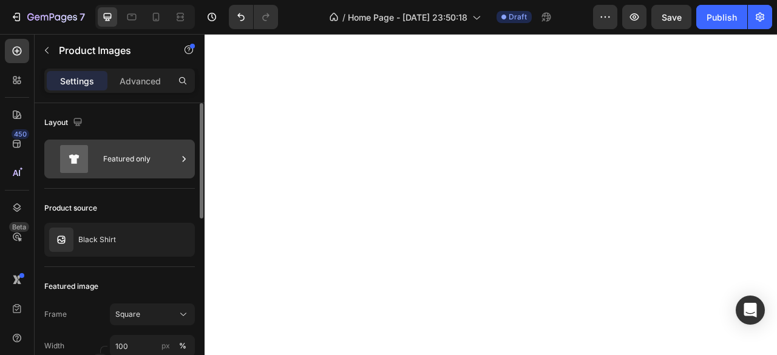
click at [133, 172] on div "Featured only" at bounding box center [140, 159] width 74 height 28
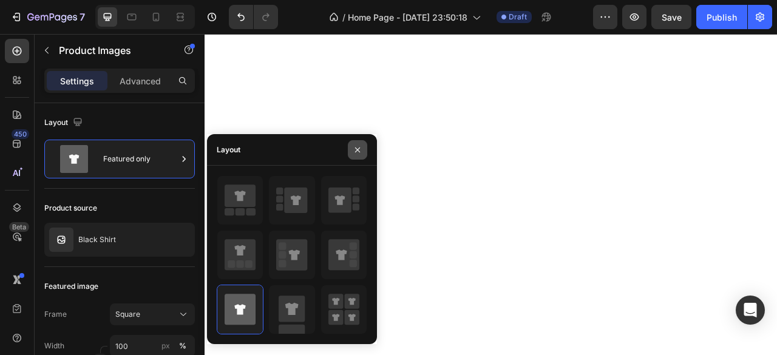
click at [354, 150] on icon "button" at bounding box center [357, 150] width 10 height 10
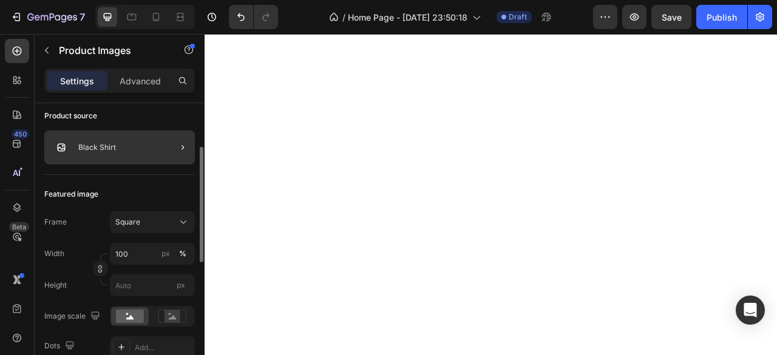
scroll to position [98, 0]
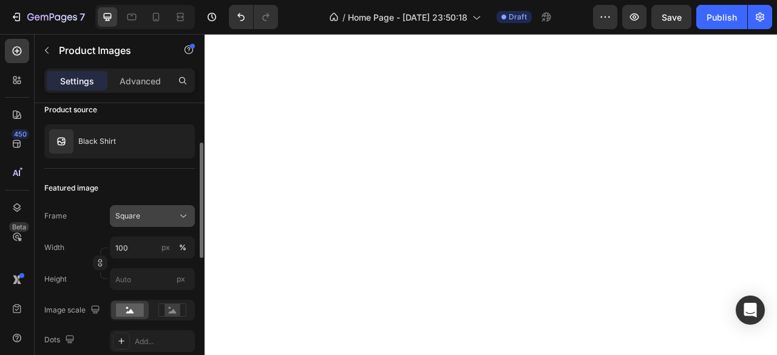
click at [139, 220] on div "Square" at bounding box center [152, 216] width 74 height 12
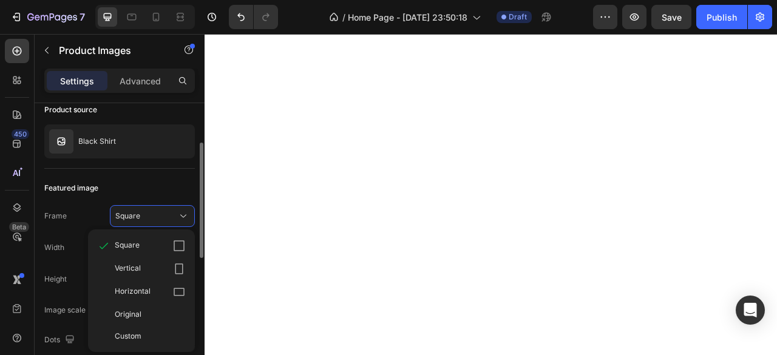
click at [92, 194] on div "Featured image" at bounding box center [119, 187] width 150 height 19
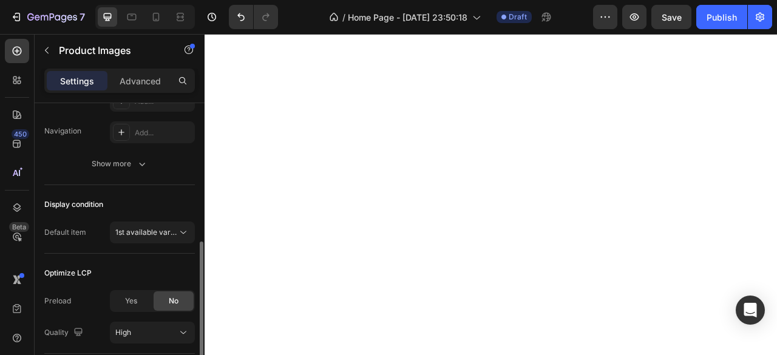
scroll to position [340, 0]
click at [120, 223] on button "1st available variant" at bounding box center [152, 231] width 85 height 22
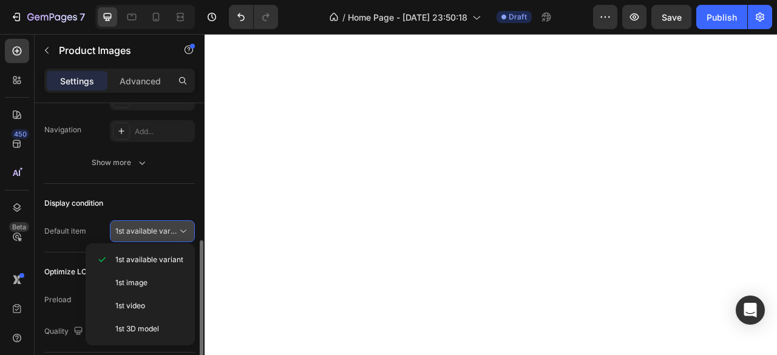
click at [120, 223] on button "1st available variant" at bounding box center [152, 231] width 85 height 22
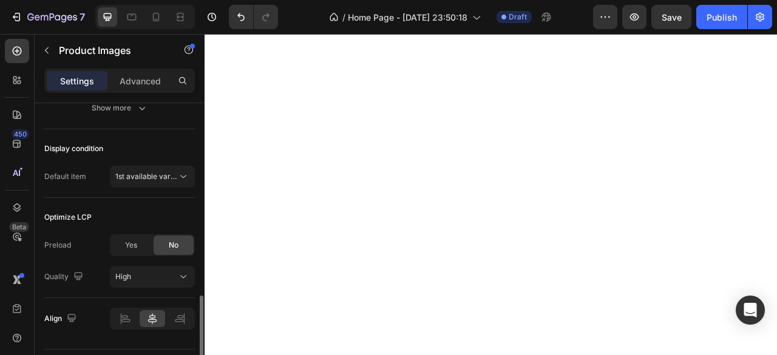
scroll to position [426, 0]
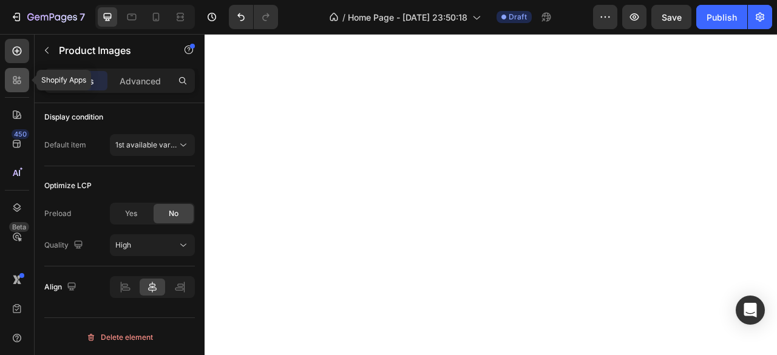
click at [19, 84] on icon at bounding box center [20, 83] width 4 height 4
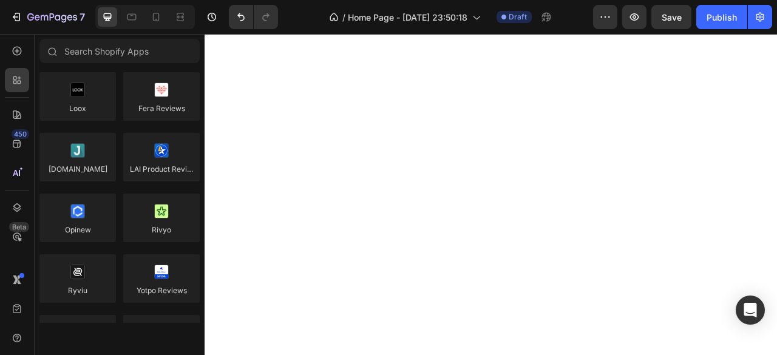
scroll to position [0, 0]
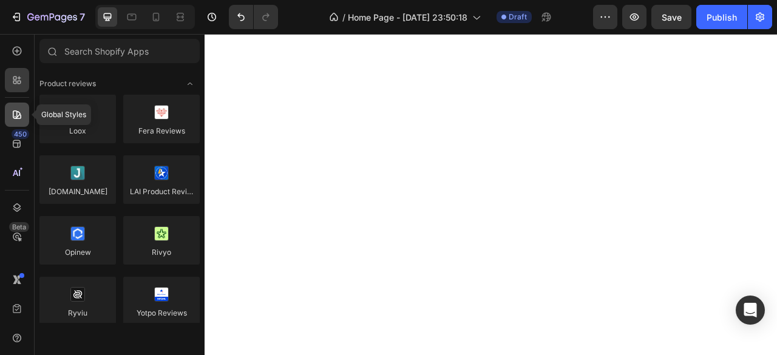
click at [14, 113] on icon at bounding box center [17, 115] width 12 height 12
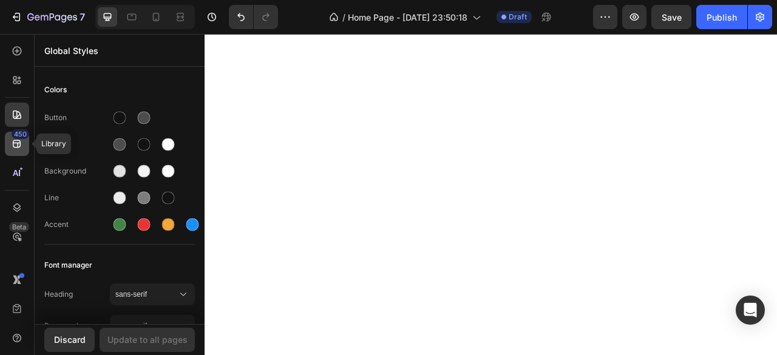
click at [23, 136] on div "450" at bounding box center [21, 134] width 18 height 10
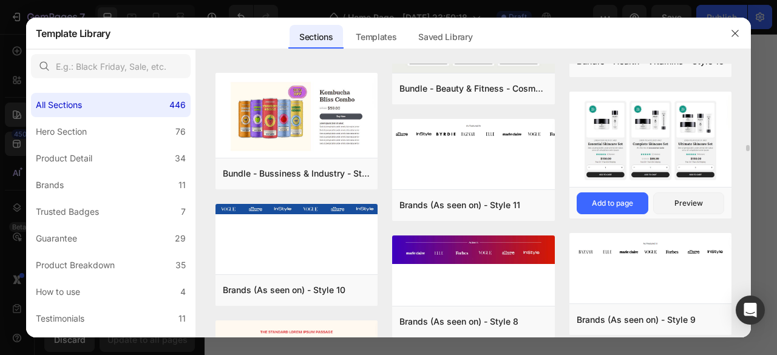
scroll to position [3451, 0]
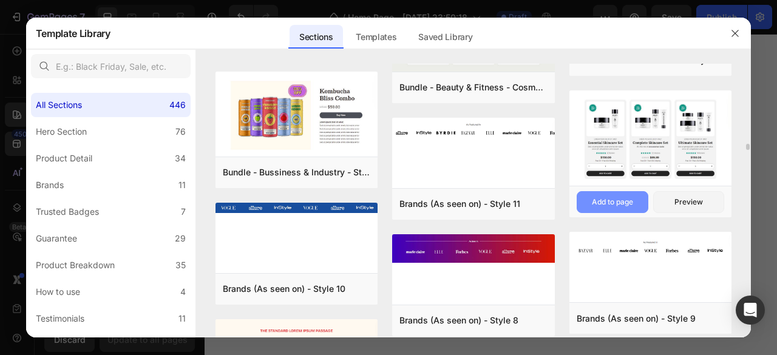
click at [620, 204] on div "Add to page" at bounding box center [611, 202] width 41 height 11
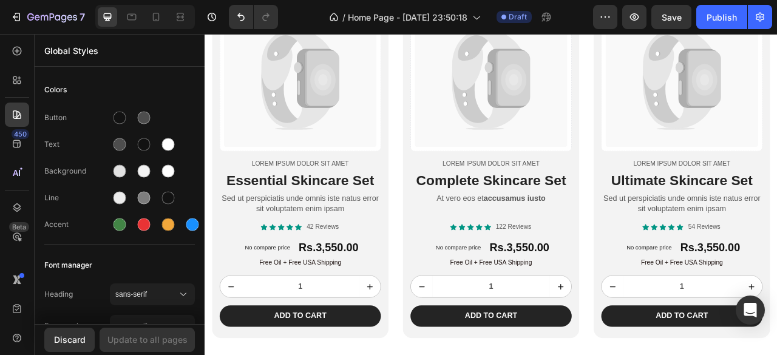
scroll to position [2888, 0]
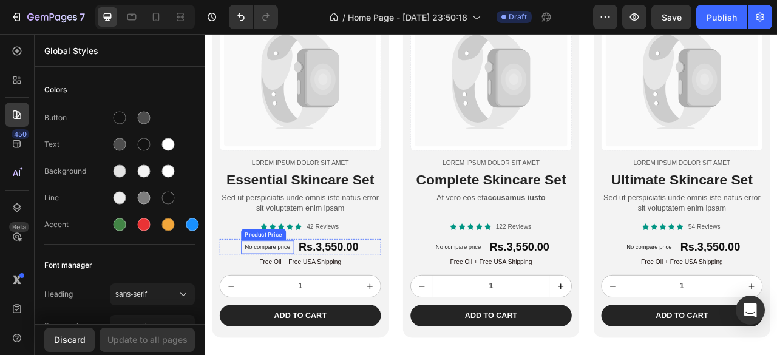
click at [286, 302] on p "No compare price" at bounding box center [284, 305] width 58 height 7
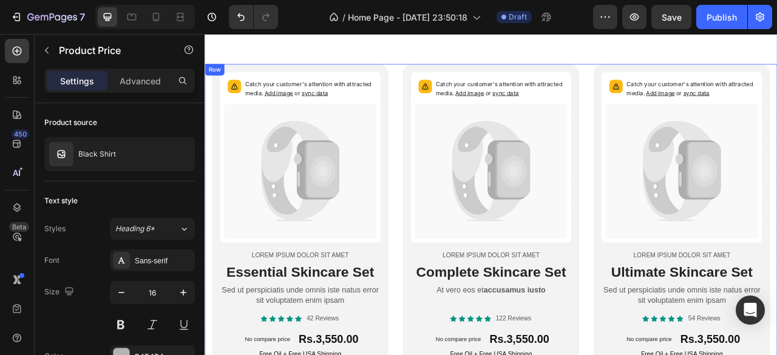
scroll to position [2757, 0]
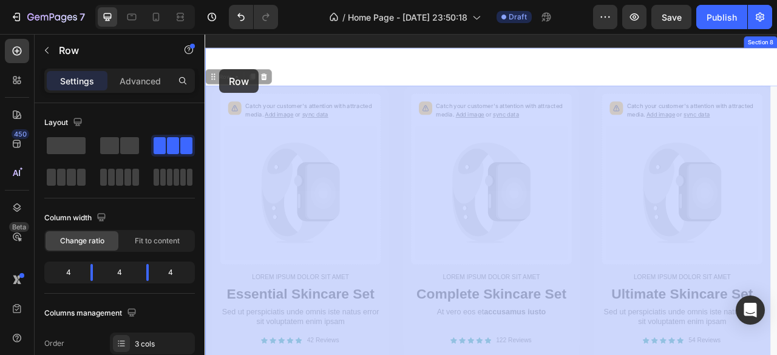
drag, startPoint x: 247, startPoint y: 77, endPoint x: 221, endPoint y: 89, distance: 28.0
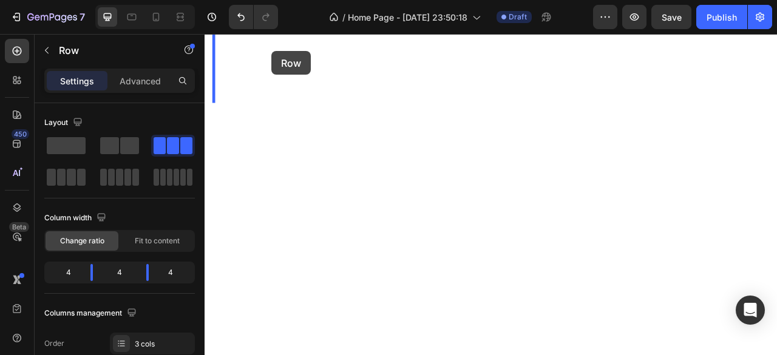
scroll to position [1246, 0]
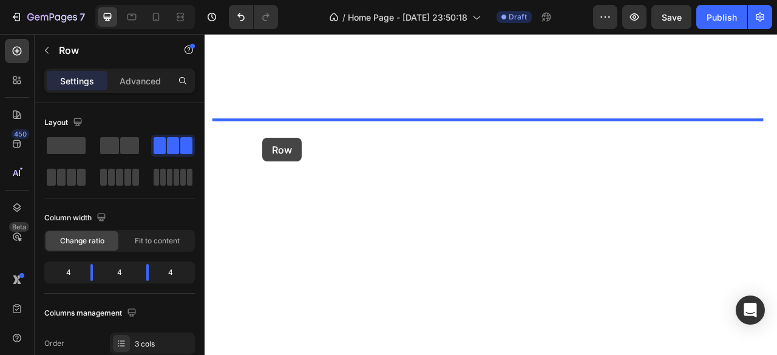
drag, startPoint x: 217, startPoint y: 93, endPoint x: 278, endPoint y: 166, distance: 95.1
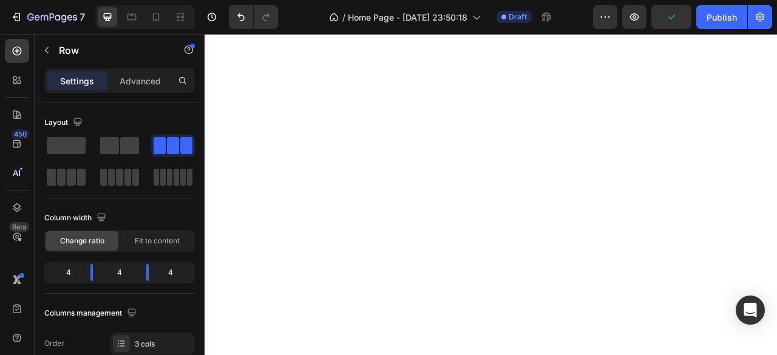
scroll to position [1314, 0]
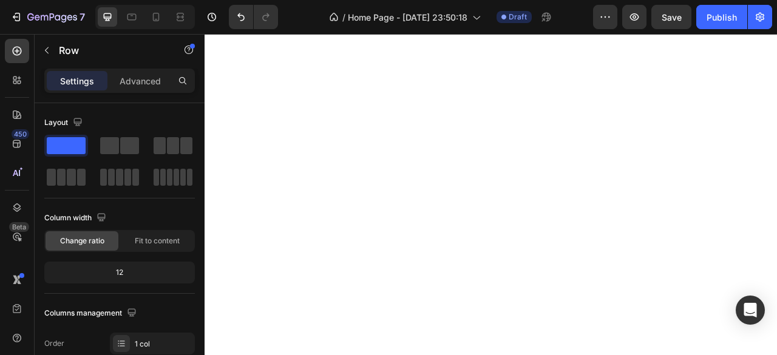
scroll to position [426, 0]
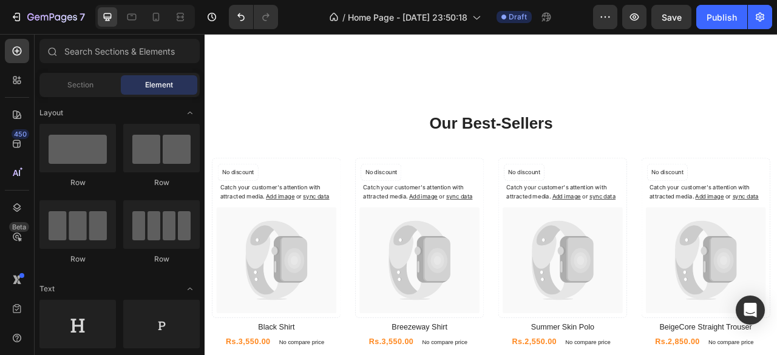
scroll to position [1283, 0]
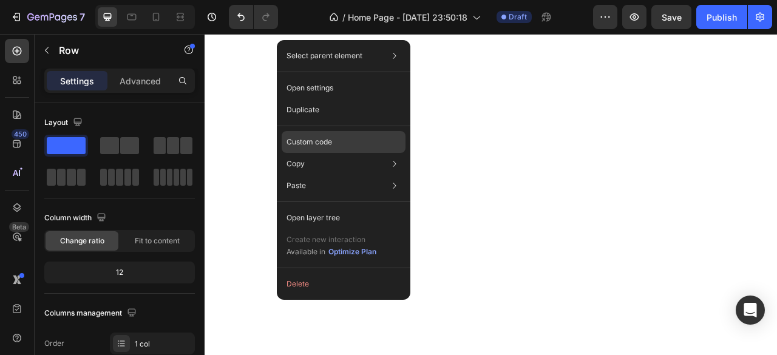
click at [366, 150] on div "Custom code" at bounding box center [343, 142] width 124 height 22
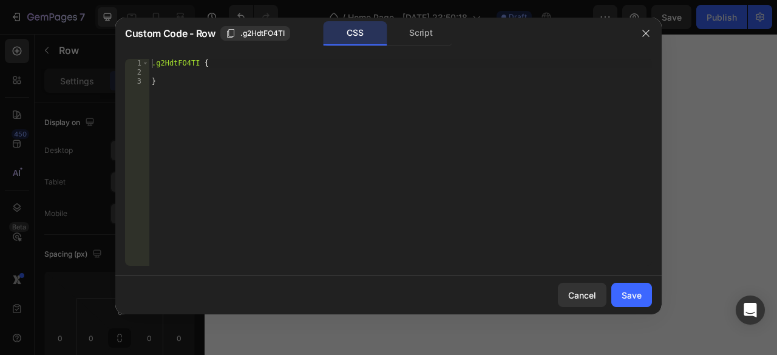
click at [359, 138] on div ".g2HdtFO4TI { }" at bounding box center [400, 171] width 502 height 225
type textarea "}"
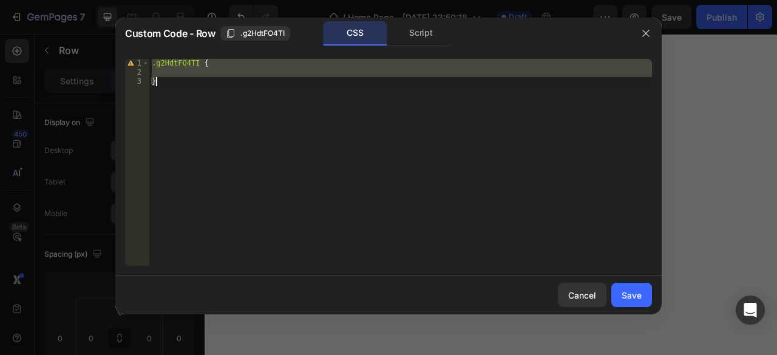
click at [240, 73] on div ".g2HdtFO4TI { }" at bounding box center [400, 162] width 502 height 207
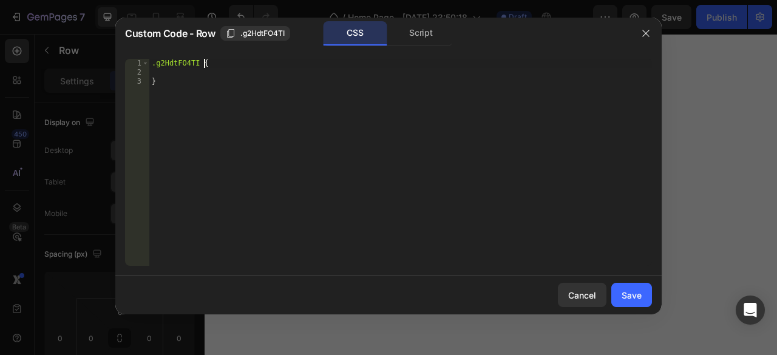
click at [225, 68] on div ".g2HdtFO4TI { }" at bounding box center [400, 171] width 502 height 225
type textarea ".g2HdtFO4TI {"
paste textarea "</style>"
type textarea "</style>"
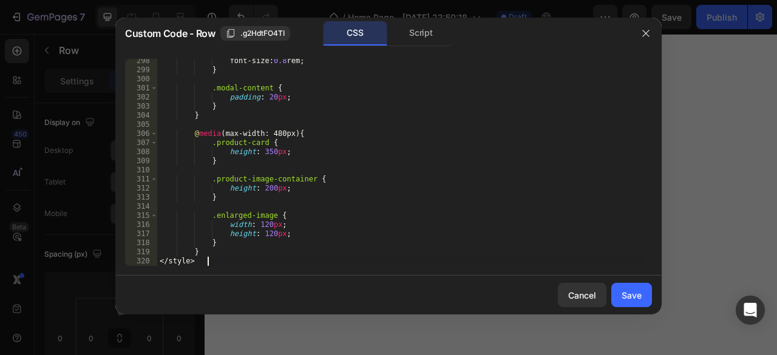
scroll to position [2705, 0]
click at [300, 129] on div "font-size : 0.8 rem ; } .modal-content { padding : 20 px ; } } @ media (max-wid…" at bounding box center [399, 168] width 485 height 225
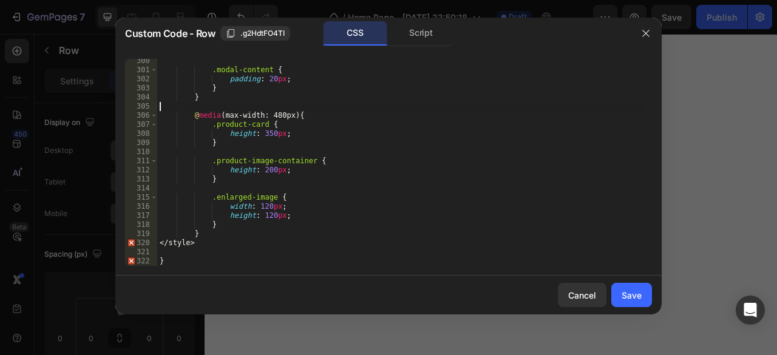
scroll to position [2723, 0]
click at [220, 240] on div ".modal-content { padding : 20 px ; } } @ media (max-width: 480px) { .product-ca…" at bounding box center [399, 168] width 485 height 225
type textarea "<"
click at [200, 258] on div ".modal-content { padding : 20 px ; } } @ media (max-width: 480px) { .product-ca…" at bounding box center [399, 168] width 485 height 225
type textarea "}"
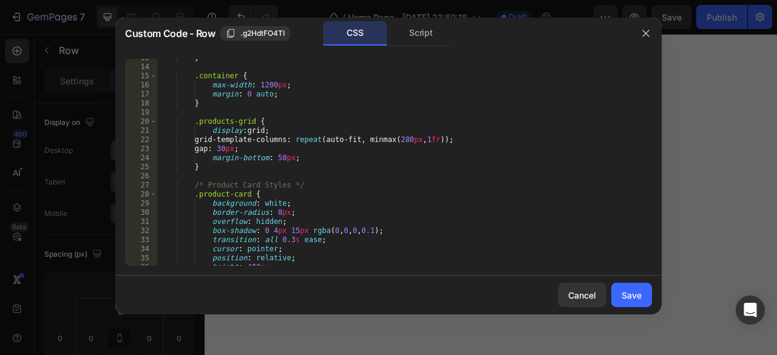
scroll to position [0, 0]
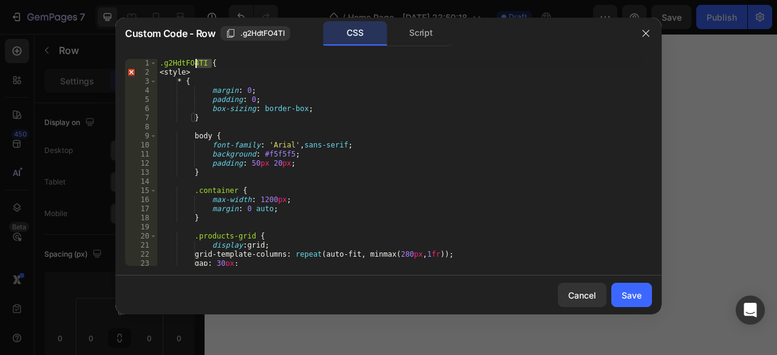
drag, startPoint x: 220, startPoint y: 62, endPoint x: 140, endPoint y: 73, distance: 80.9
click at [140, 73] on div "1 2 3 4 5 6 7 8 9 10 11 12 13 14 15 16 17 18 19 20 21 22 23 24 .g2HdtFO4TI { <s…" at bounding box center [388, 162] width 527 height 207
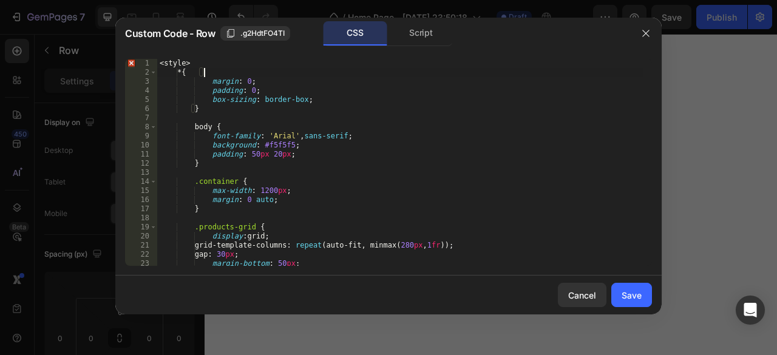
click at [324, 76] on div "< style > * { margin : 0 ; padding : 0 ; box-sizing : border-box ; } body { fon…" at bounding box center [399, 171] width 485 height 225
click at [208, 63] on div "< style > * { margin : 0 ; padding : 0 ; box-sizing : border-box ; } body { fon…" at bounding box center [399, 171] width 485 height 225
type textarea "<"
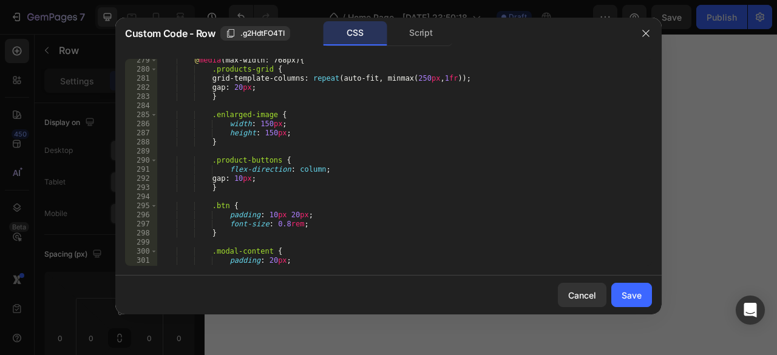
scroll to position [2714, 0]
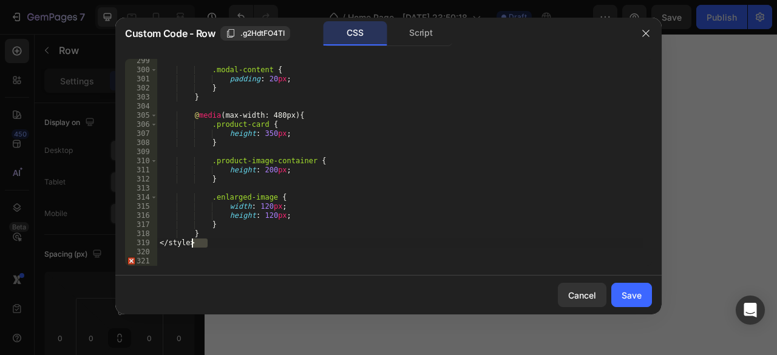
drag, startPoint x: 211, startPoint y: 244, endPoint x: 160, endPoint y: 249, distance: 51.8
click at [160, 249] on div ".modal-content { padding : 20 px ; } } @ media (max-width: 480px) { .product-ca…" at bounding box center [399, 168] width 485 height 225
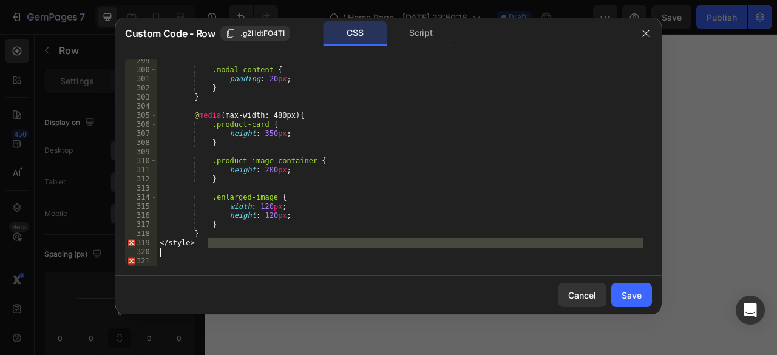
scroll to position [2704, 0]
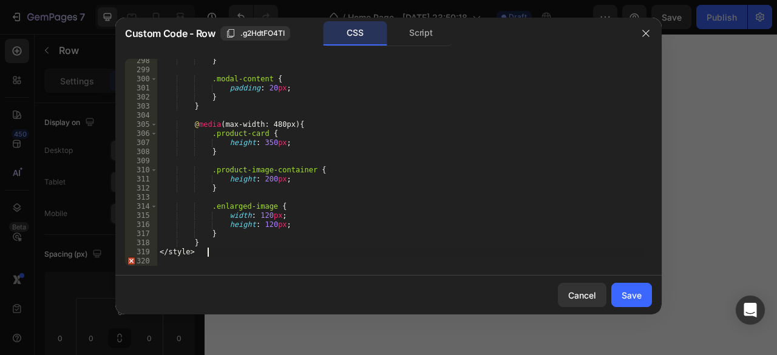
type textarea "<"
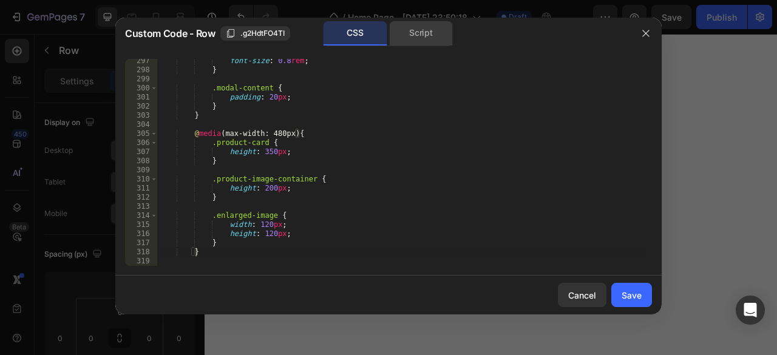
click at [417, 37] on div "Script" at bounding box center [421, 33] width 64 height 24
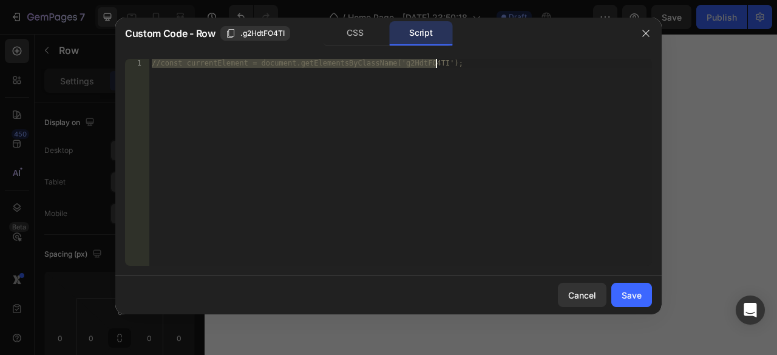
click at [409, 127] on div "//const currentElement = document.getElementsByClassName('g2HdtFO4TI');" at bounding box center [400, 162] width 502 height 207
paste textarea "</html>"
type textarea "</html>"
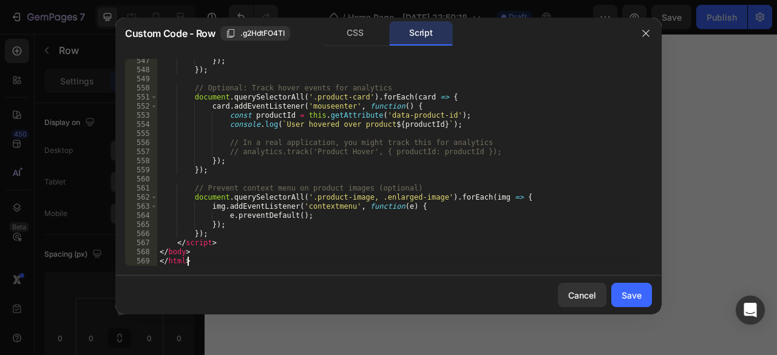
scroll to position [5116, 0]
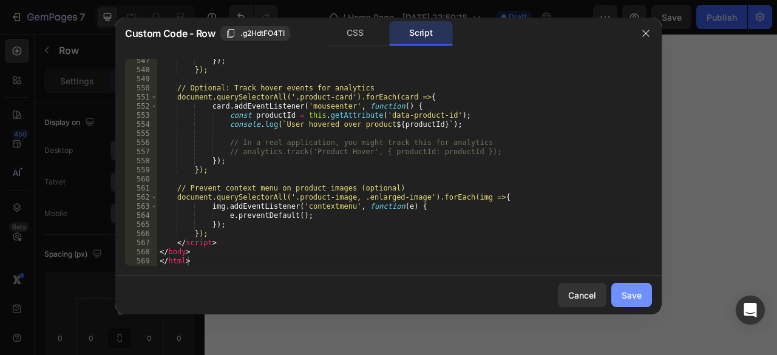
click at [622, 305] on button "Save" at bounding box center [631, 295] width 41 height 24
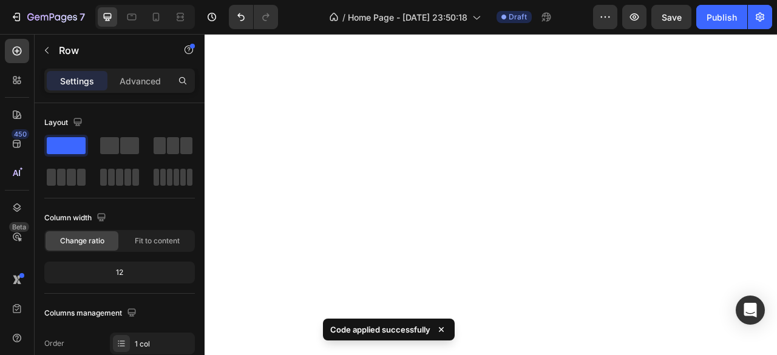
scroll to position [1468, 0]
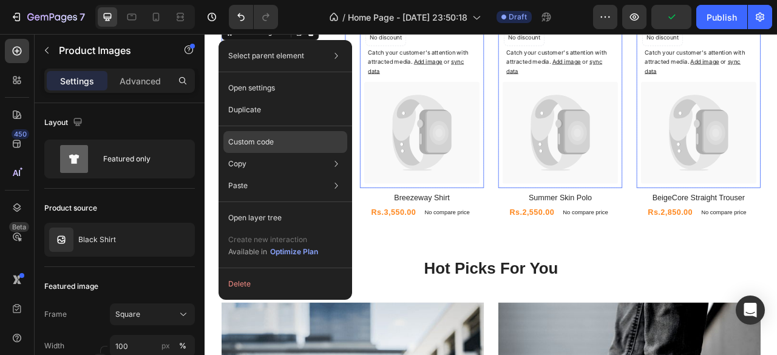
click at [295, 138] on div "Custom code" at bounding box center [285, 142] width 124 height 22
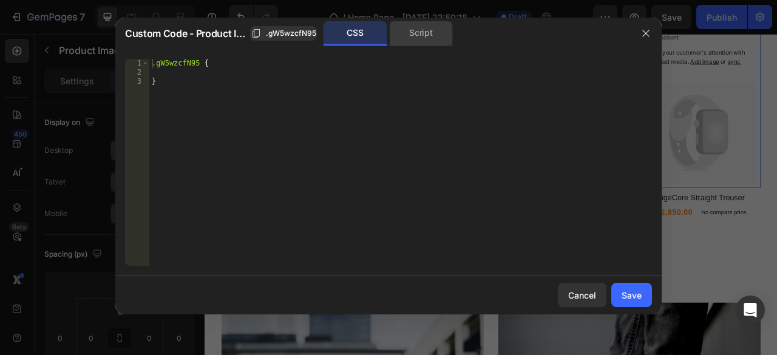
click at [437, 35] on div "Script" at bounding box center [421, 33] width 64 height 24
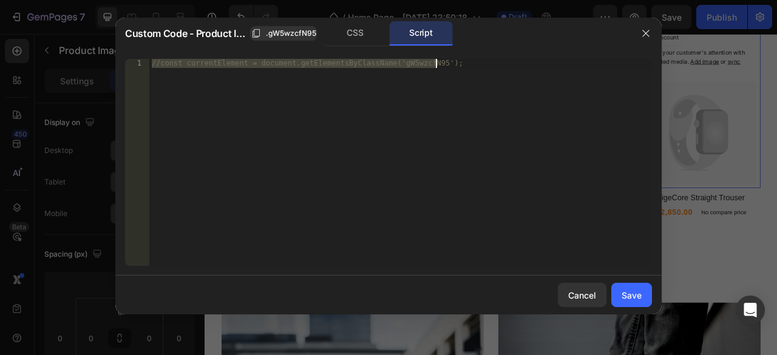
click at [354, 104] on div "//const currentElement = document.getElementsByClassName('gW5wzcfN95');" at bounding box center [400, 162] width 502 height 207
paste textarea "</html>"
type textarea "</html>"
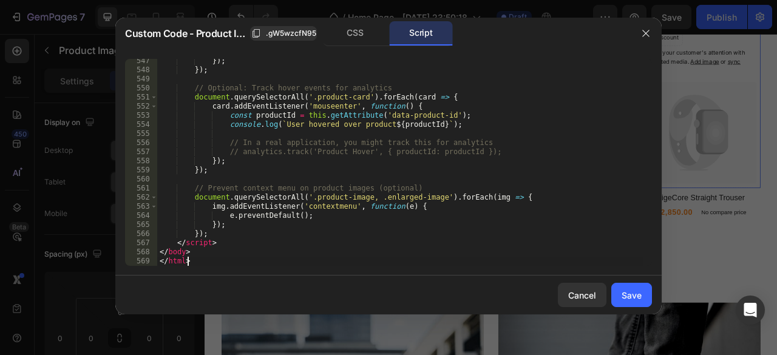
scroll to position [5116, 0]
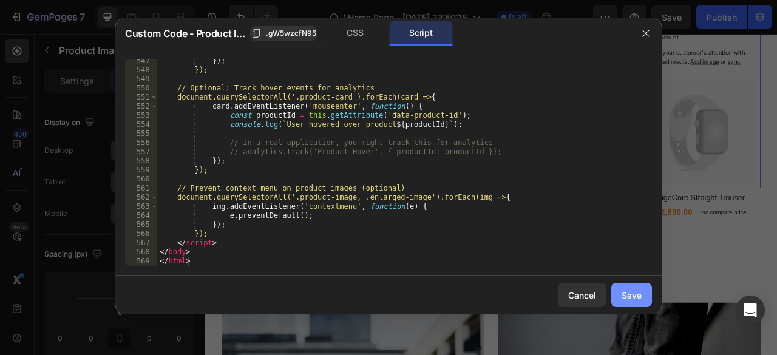
click at [633, 294] on div "Save" at bounding box center [631, 295] width 20 height 13
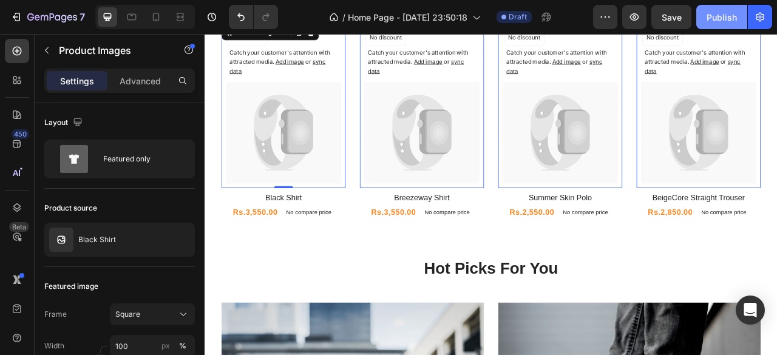
click at [719, 15] on div "Publish" at bounding box center [721, 17] width 30 height 13
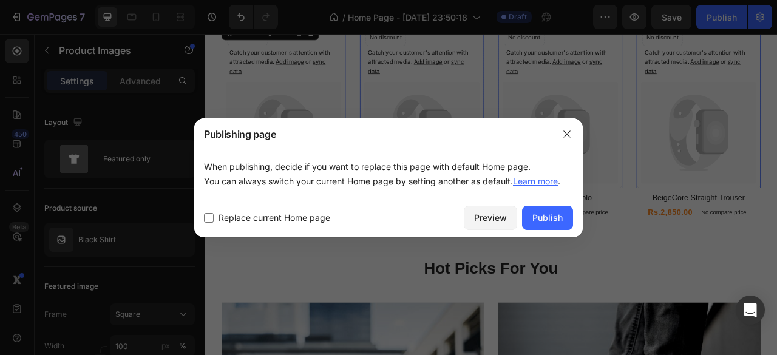
click at [215, 217] on label "Replace current Home page" at bounding box center [272, 218] width 116 height 15
checkbox input "true"
click at [548, 212] on div "Publish" at bounding box center [547, 217] width 30 height 13
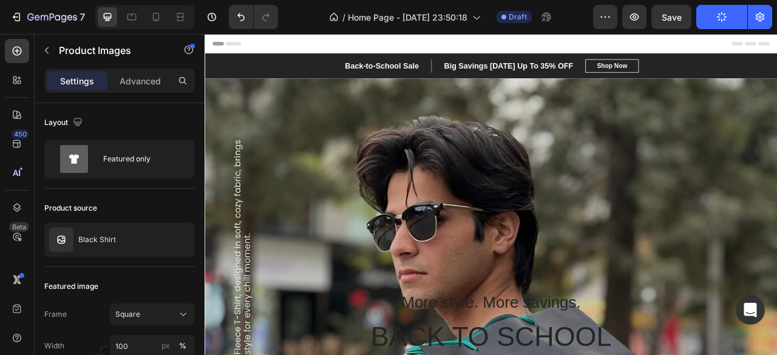
scroll to position [120, 0]
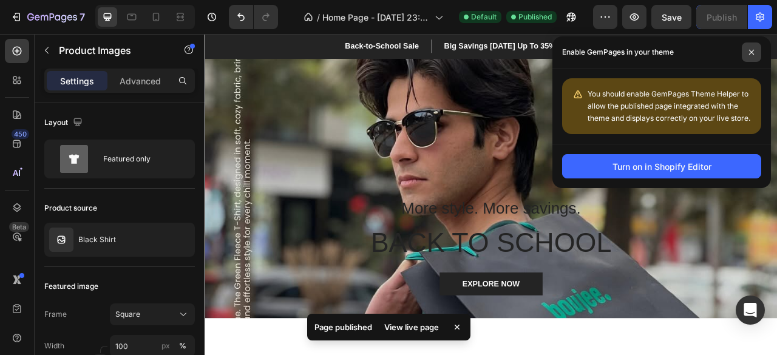
click at [751, 53] on icon at bounding box center [751, 52] width 5 height 5
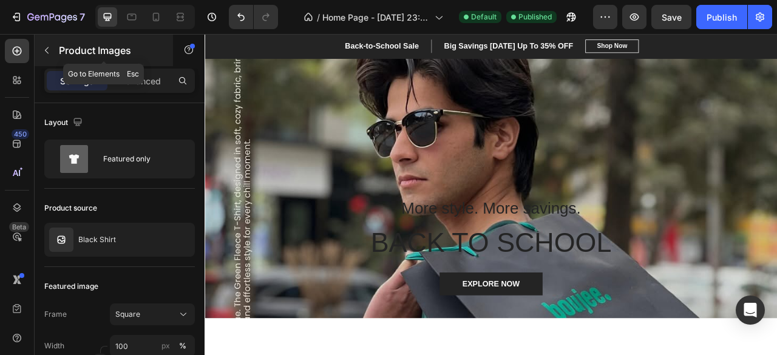
click at [44, 53] on icon "button" at bounding box center [47, 50] width 10 height 10
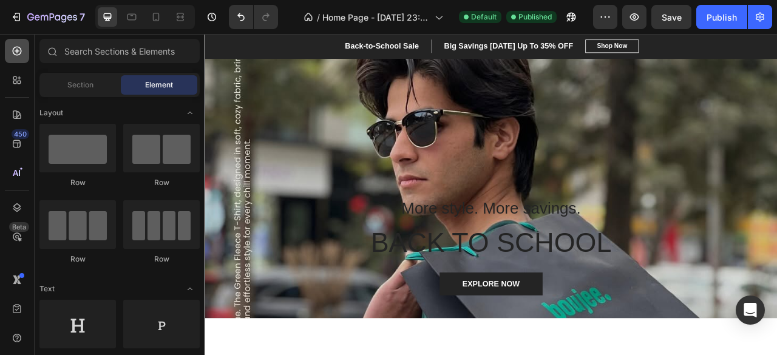
click at [19, 51] on icon at bounding box center [17, 51] width 12 height 12
click at [707, 26] on button "Publish" at bounding box center [721, 17] width 51 height 24
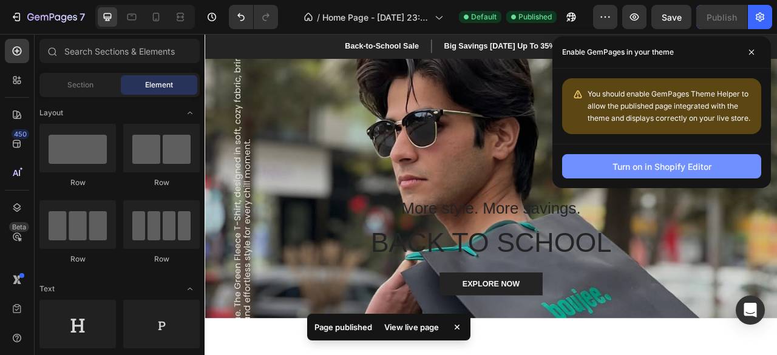
click at [655, 172] on div "Turn on in Shopify Editor" at bounding box center [661, 166] width 99 height 13
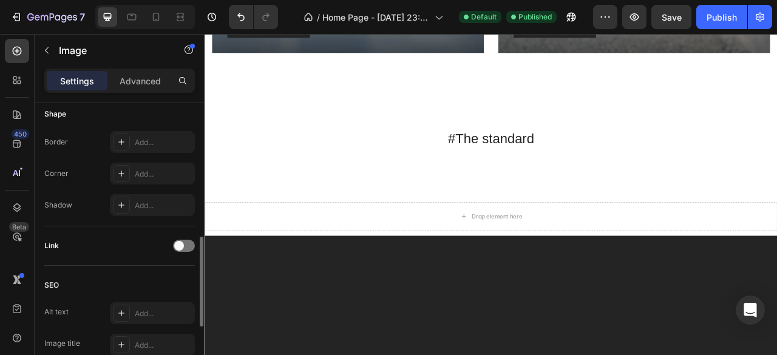
scroll to position [428, 0]
click at [181, 247] on span at bounding box center [179, 246] width 10 height 10
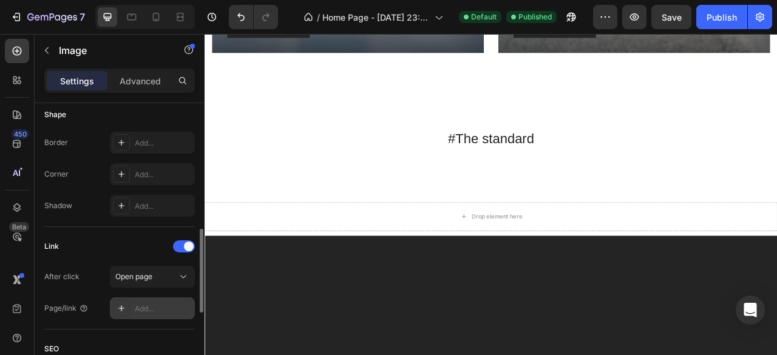
click at [135, 304] on div "Add..." at bounding box center [163, 308] width 57 height 11
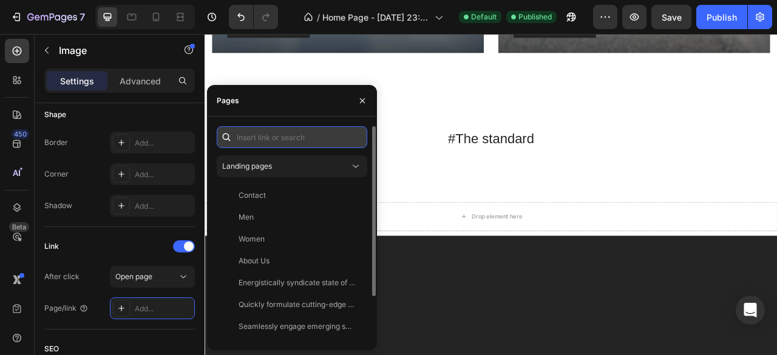
click at [264, 145] on input "text" at bounding box center [292, 137] width 150 height 22
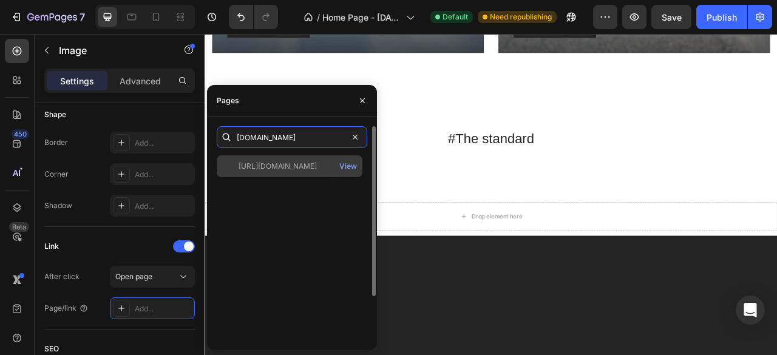
type input "[DOMAIN_NAME]"
click at [280, 170] on div "[URL][DOMAIN_NAME]" at bounding box center [277, 166] width 78 height 11
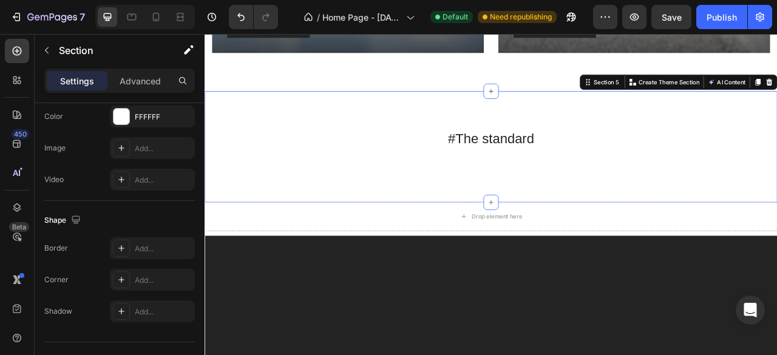
scroll to position [0, 0]
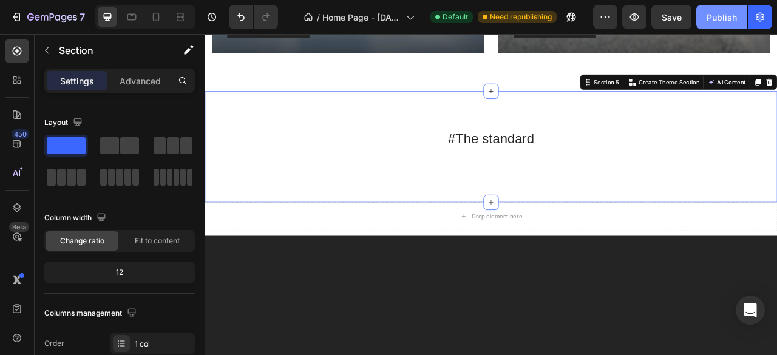
click at [714, 27] on button "Publish" at bounding box center [721, 17] width 51 height 24
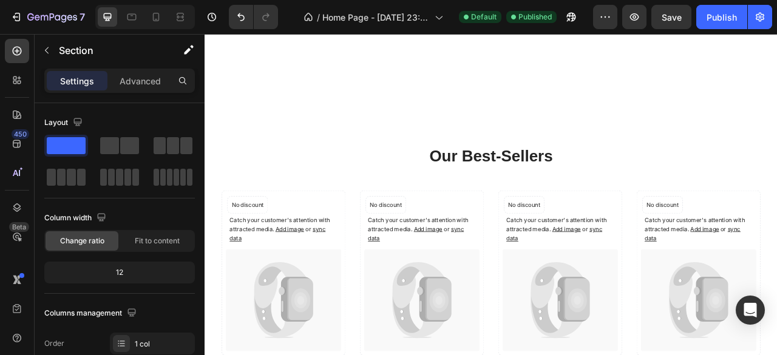
scroll to position [1359, 0]
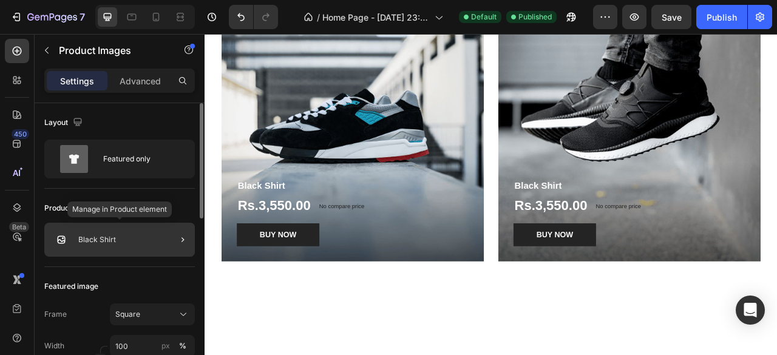
click at [139, 244] on div "Black Shirt" at bounding box center [119, 240] width 150 height 34
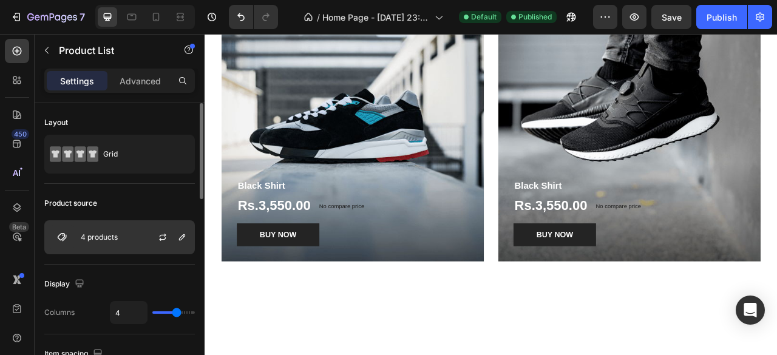
click at [131, 231] on div "4 products" at bounding box center [119, 237] width 150 height 34
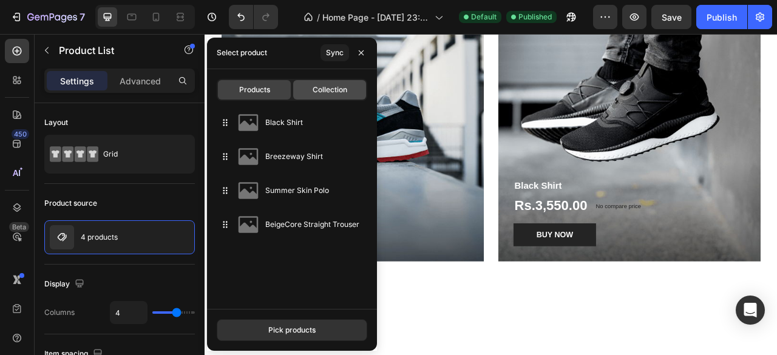
click at [318, 97] on div "Collection" at bounding box center [329, 89] width 73 height 19
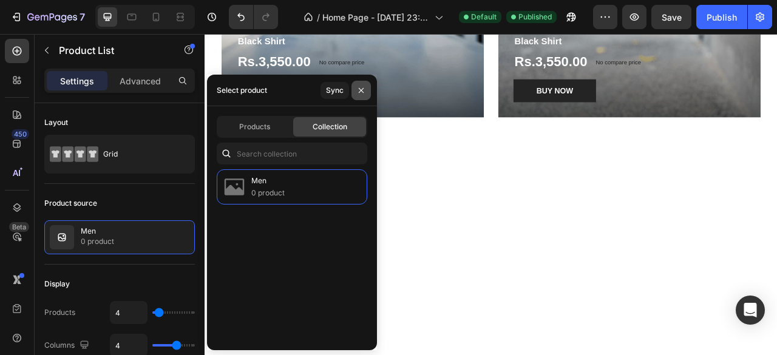
click at [360, 92] on icon "button" at bounding box center [361, 91] width 10 height 10
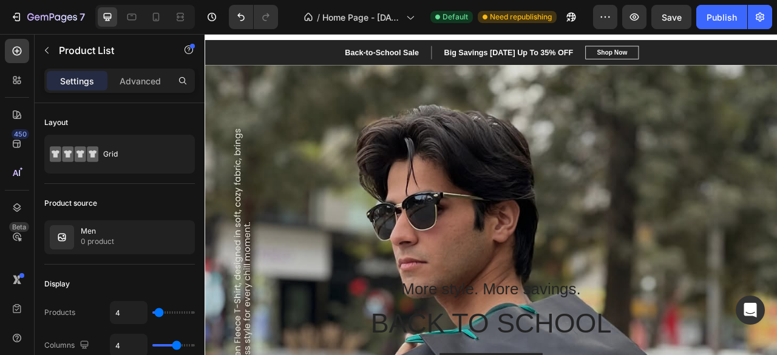
scroll to position [0, 0]
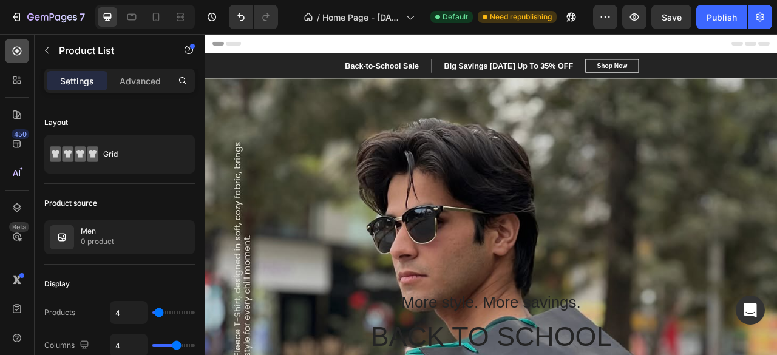
click at [19, 47] on icon at bounding box center [17, 51] width 9 height 9
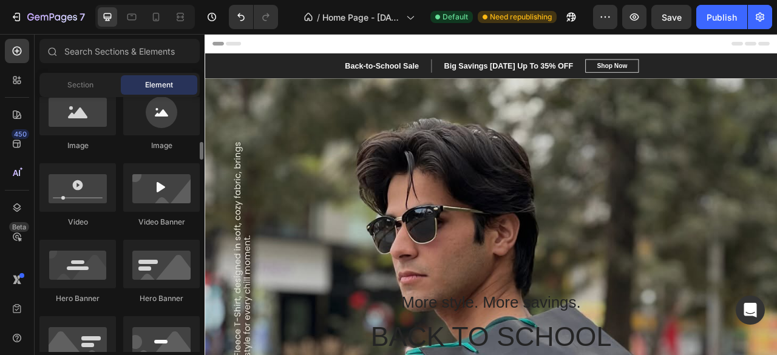
scroll to position [430, 0]
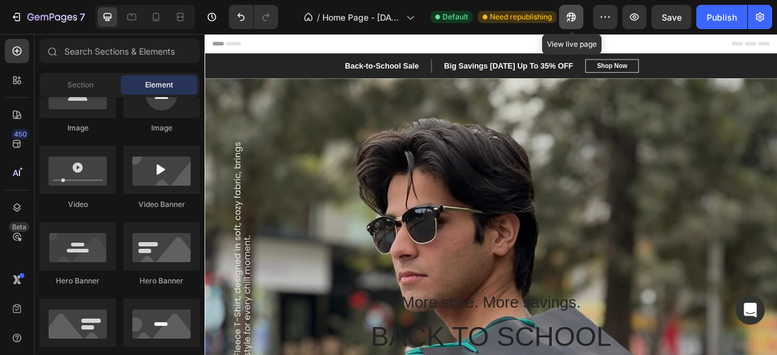
click at [568, 13] on icon "button" at bounding box center [571, 17] width 12 height 12
